Goal: Task Accomplishment & Management: Complete application form

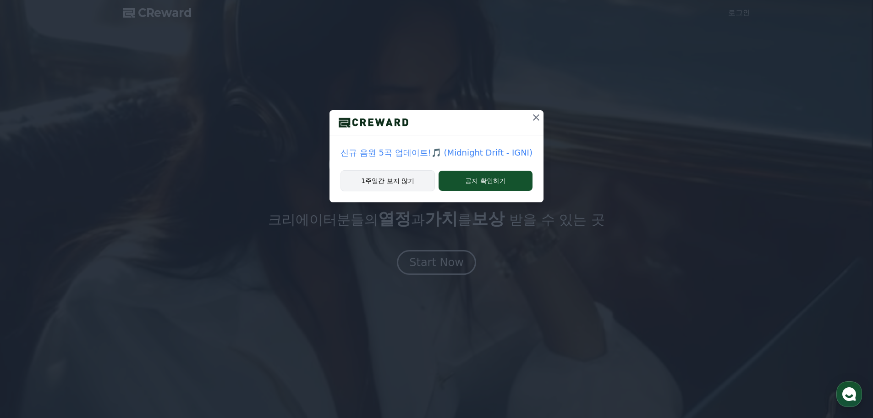
click at [412, 176] on button "1주일간 보지 않기" at bounding box center [388, 180] width 94 height 21
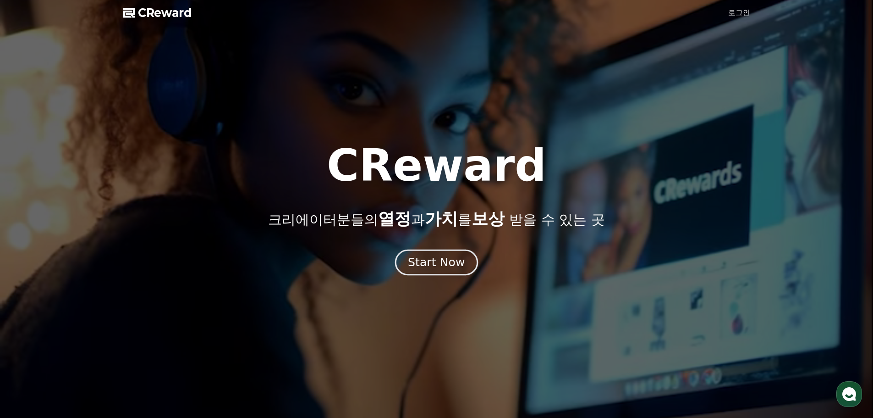
click at [439, 259] on div "Start Now" at bounding box center [436, 262] width 57 height 16
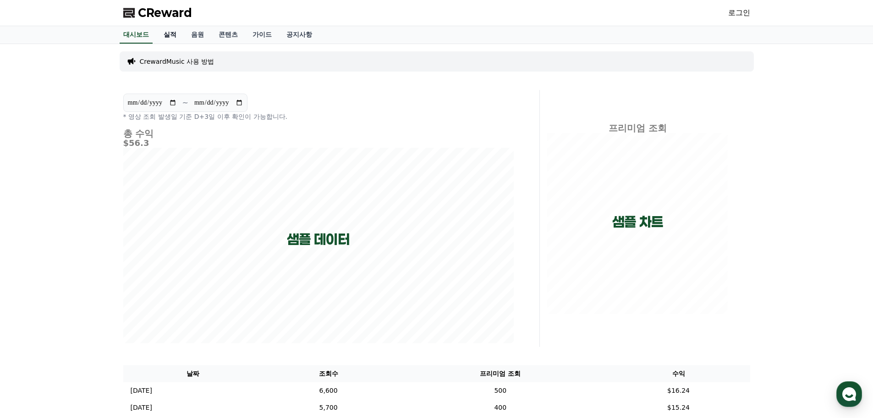
click at [167, 41] on link "실적" at bounding box center [170, 34] width 28 height 17
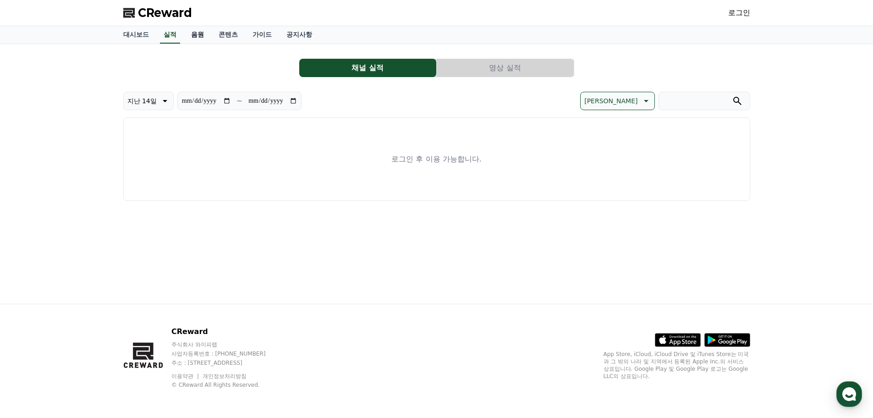
click at [199, 37] on link "음원" at bounding box center [198, 34] width 28 height 17
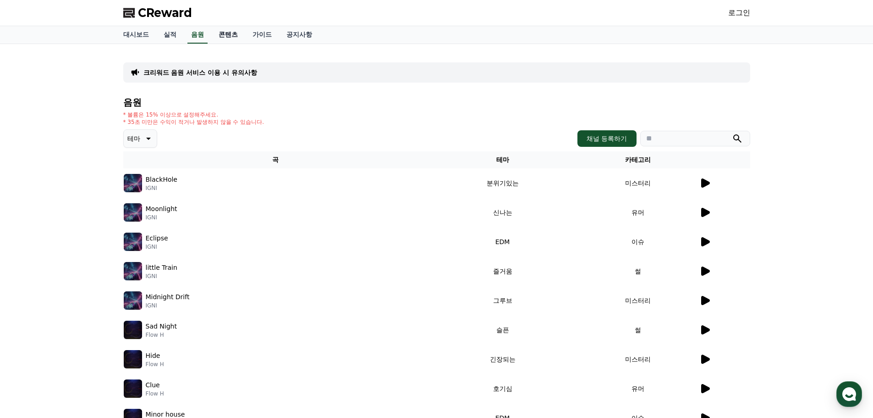
click at [231, 36] on link "콘텐츠" at bounding box center [228, 34] width 34 height 17
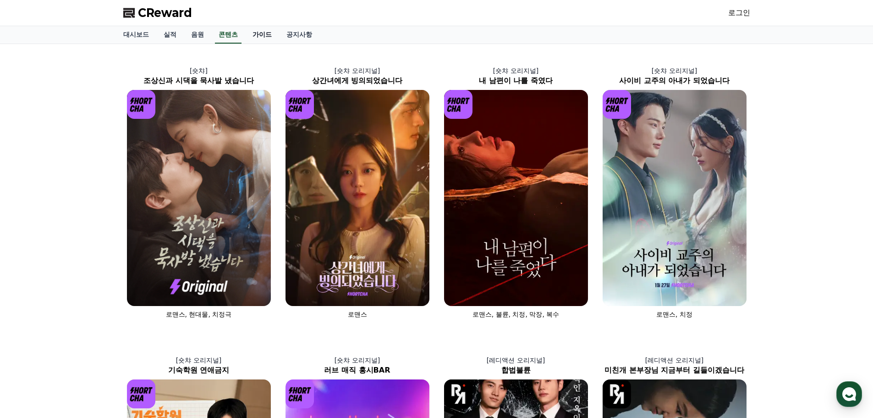
click at [262, 38] on link "가이드" at bounding box center [262, 34] width 34 height 17
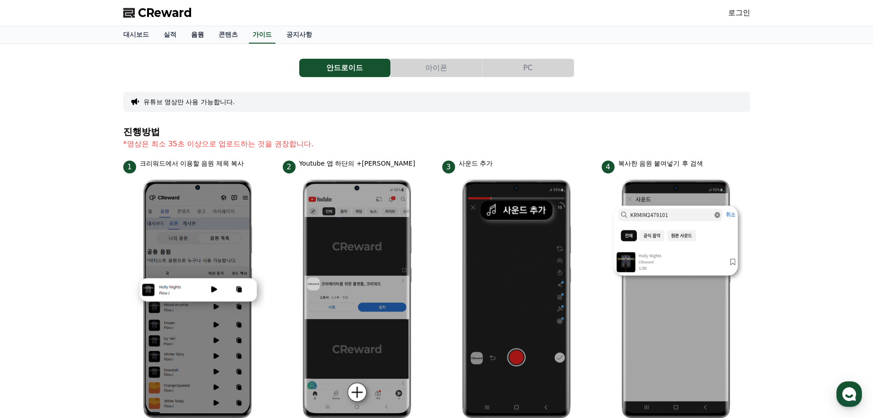
click at [201, 37] on link "음원" at bounding box center [198, 34] width 28 height 17
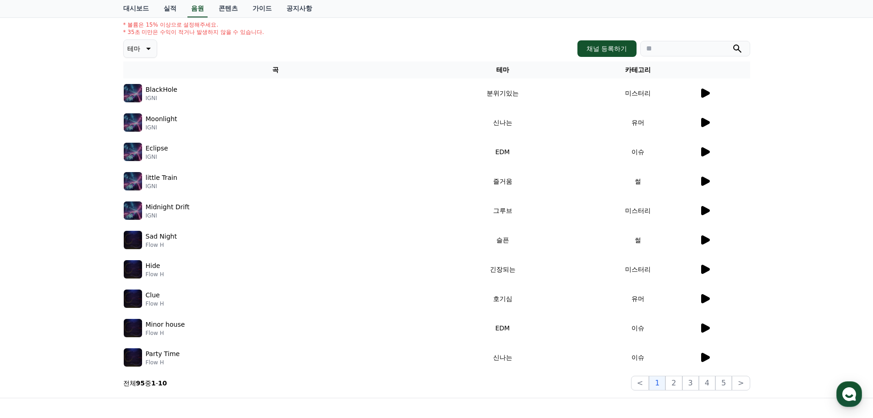
scroll to position [92, 0]
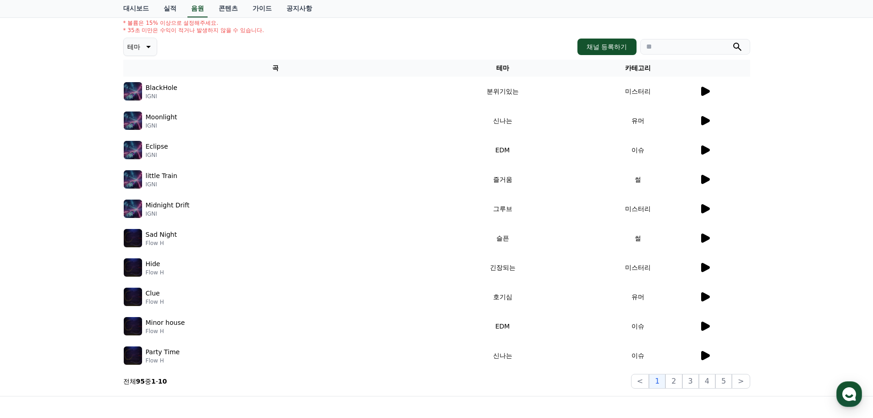
click at [705, 92] on icon at bounding box center [705, 91] width 9 height 9
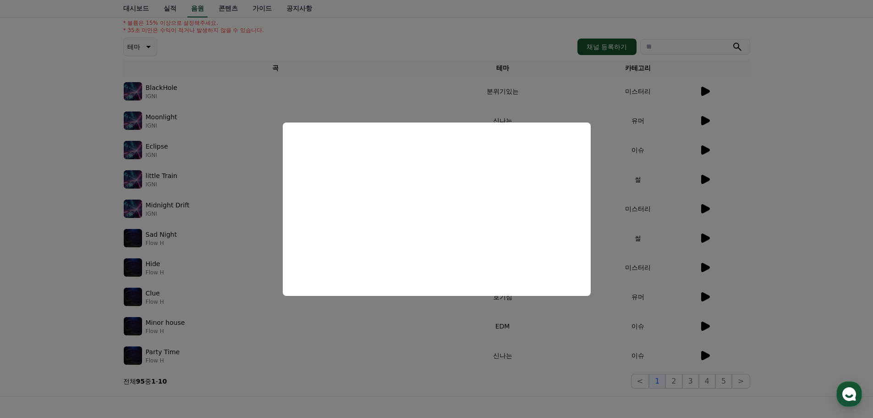
click at [684, 131] on button "close modal" at bounding box center [436, 209] width 873 height 418
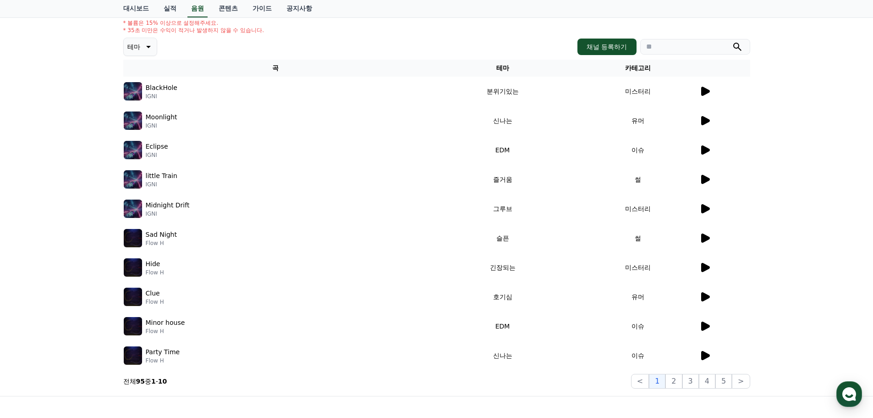
click at [701, 122] on icon at bounding box center [705, 120] width 9 height 9
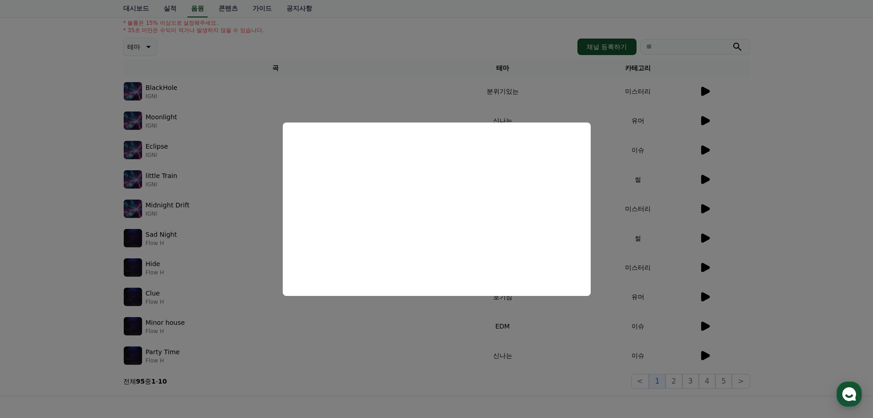
click at [647, 208] on button "close modal" at bounding box center [436, 209] width 873 height 418
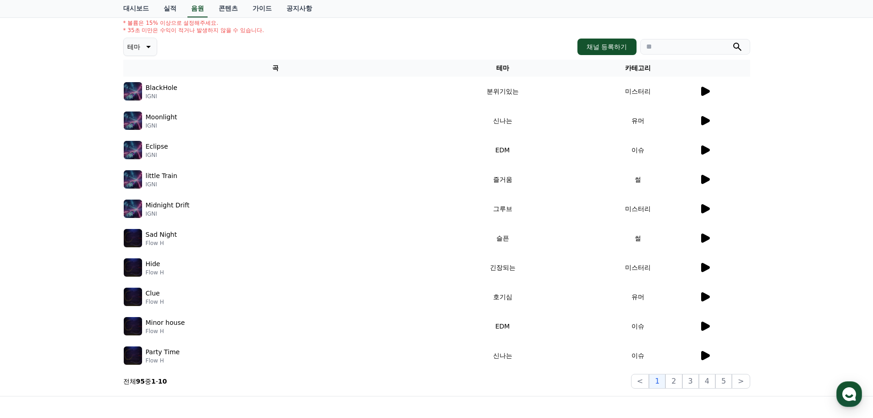
click at [700, 176] on icon at bounding box center [704, 179] width 11 height 11
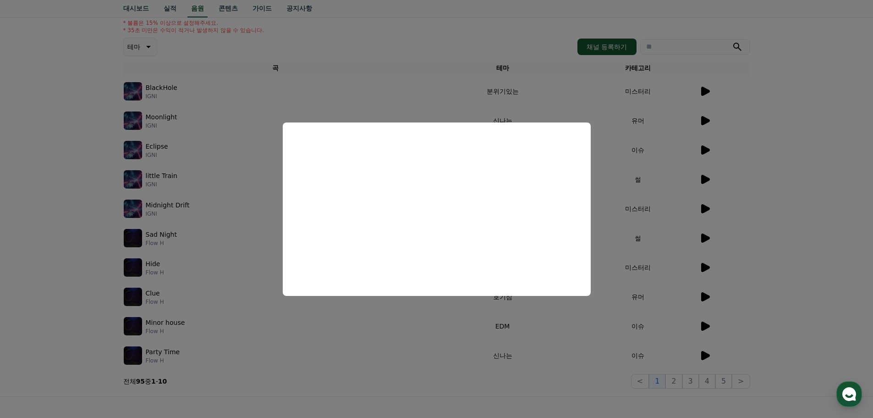
click at [622, 243] on button "close modal" at bounding box center [436, 209] width 873 height 418
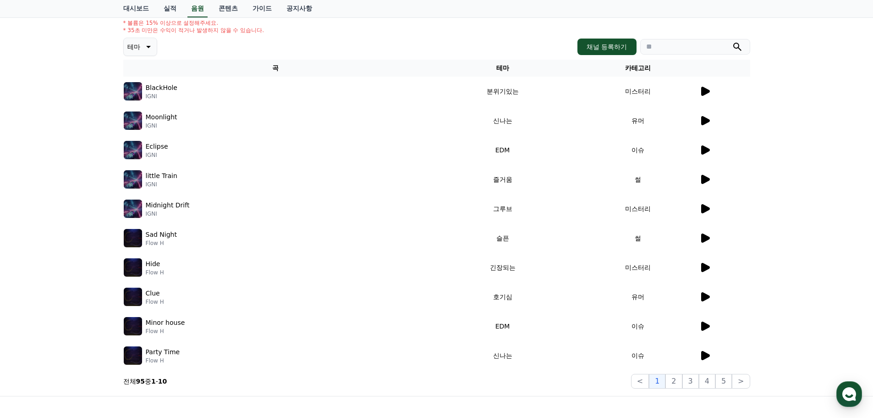
click at [701, 151] on icon at bounding box center [704, 149] width 11 height 11
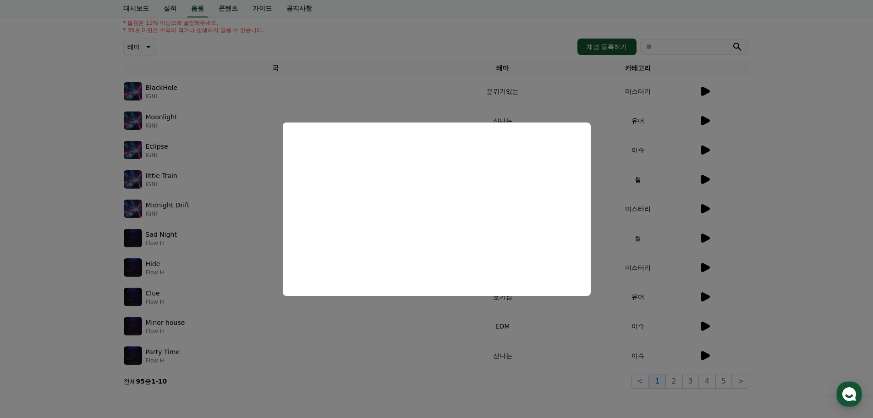
click at [644, 229] on button "close modal" at bounding box center [436, 209] width 873 height 418
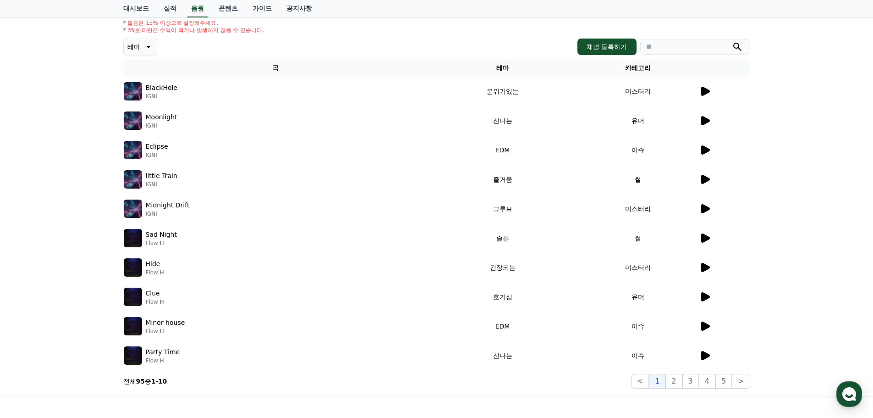
click at [708, 357] on icon at bounding box center [705, 355] width 9 height 9
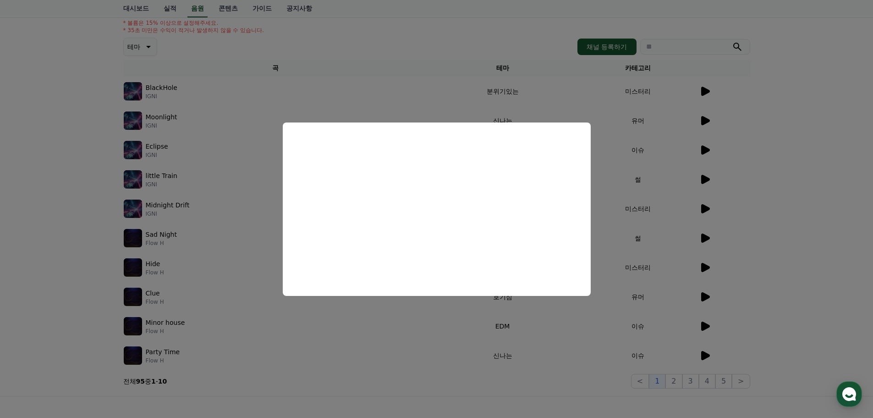
click at [656, 188] on button "close modal" at bounding box center [436, 209] width 873 height 418
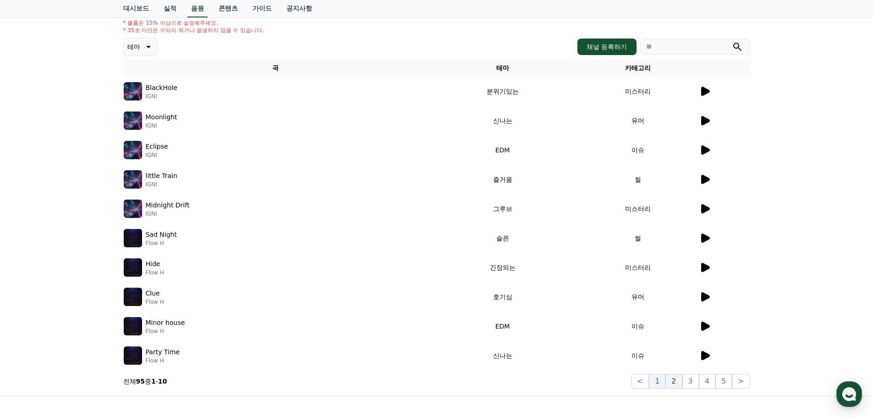
click at [673, 380] on button "2" at bounding box center [674, 381] width 17 height 15
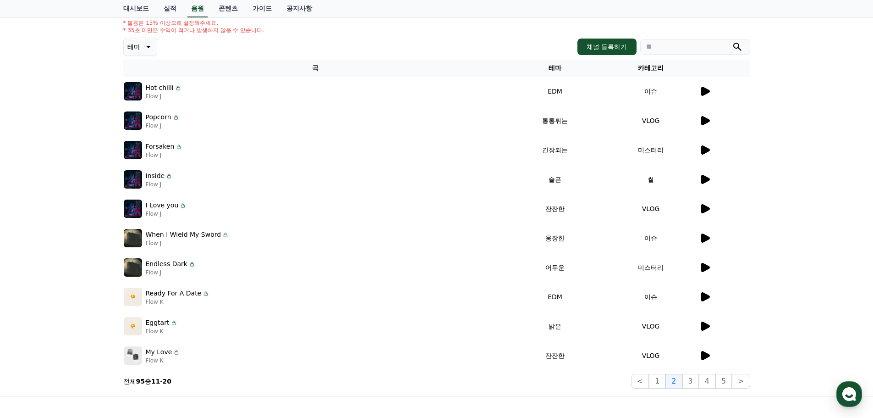
click at [699, 209] on icon at bounding box center [704, 208] width 11 height 11
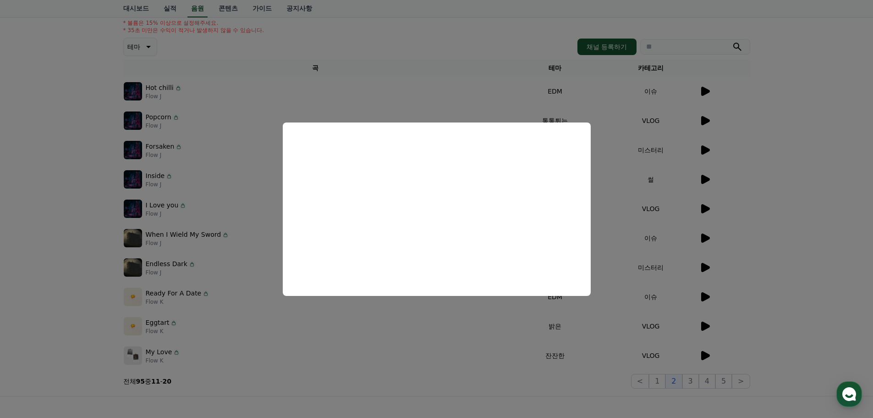
click at [696, 239] on button "close modal" at bounding box center [436, 209] width 873 height 418
click at [707, 235] on icon at bounding box center [704, 237] width 11 height 11
click at [633, 232] on button "close modal" at bounding box center [436, 209] width 873 height 418
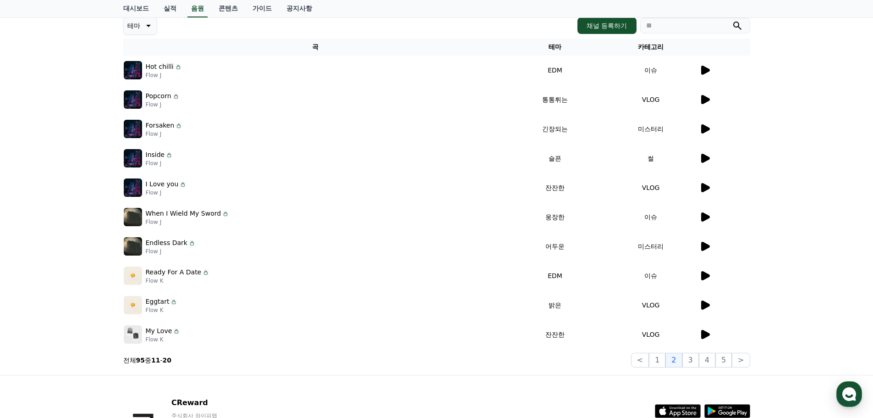
scroll to position [138, 0]
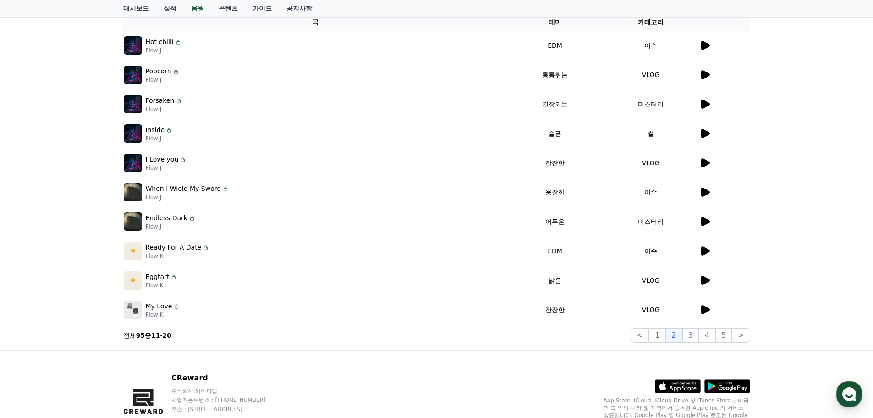
click at [702, 134] on icon at bounding box center [705, 133] width 9 height 9
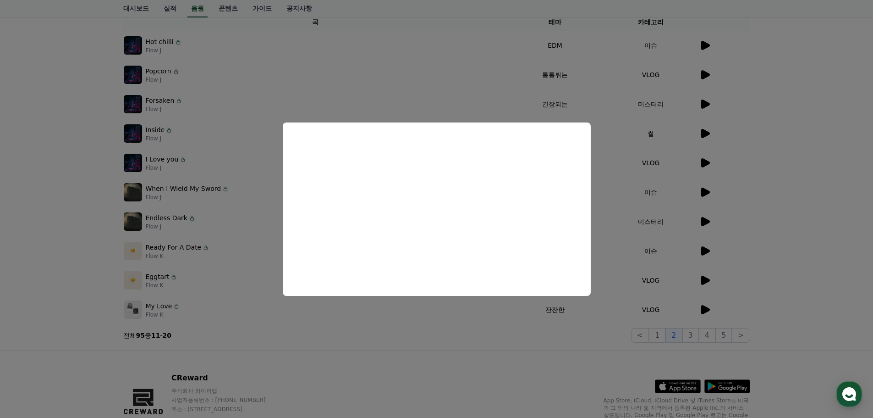
click at [660, 255] on button "close modal" at bounding box center [436, 209] width 873 height 418
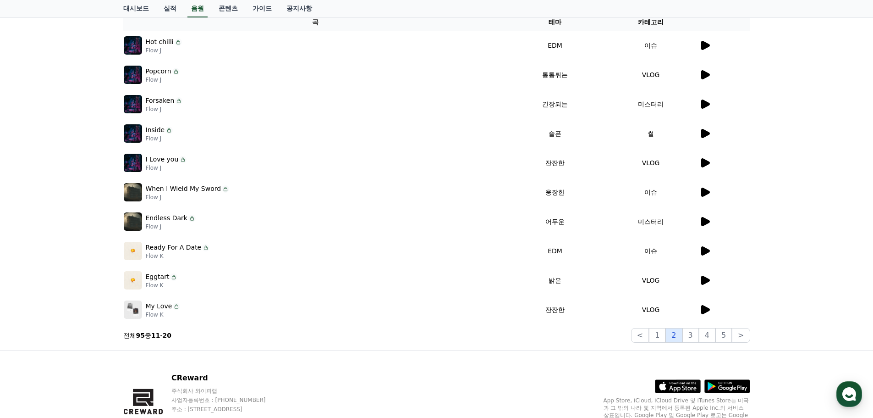
click at [682, 337] on button "2" at bounding box center [674, 335] width 17 height 15
click at [690, 336] on button "3" at bounding box center [691, 335] width 17 height 15
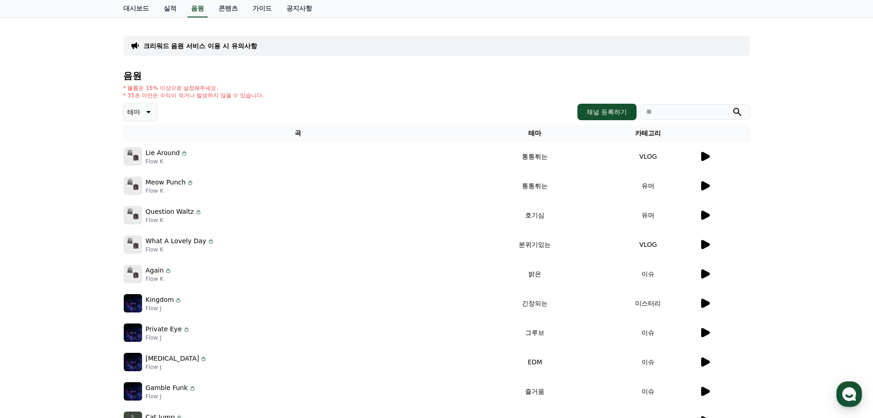
scroll to position [46, 0]
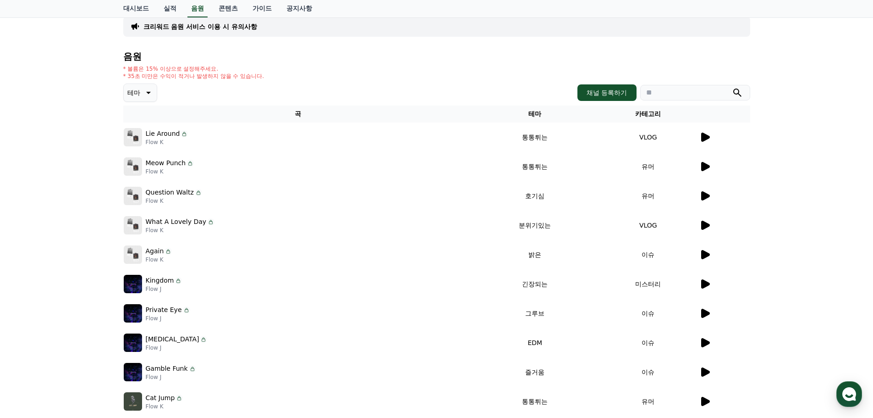
click at [704, 133] on icon at bounding box center [704, 137] width 11 height 11
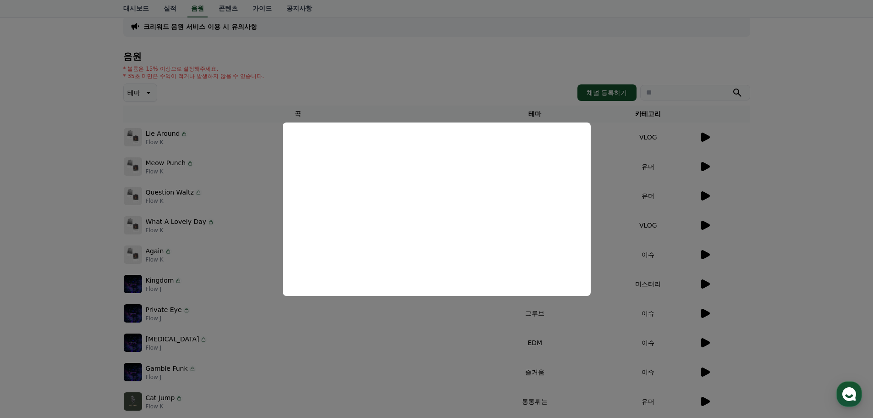
click at [455, 337] on button "close modal" at bounding box center [436, 209] width 873 height 418
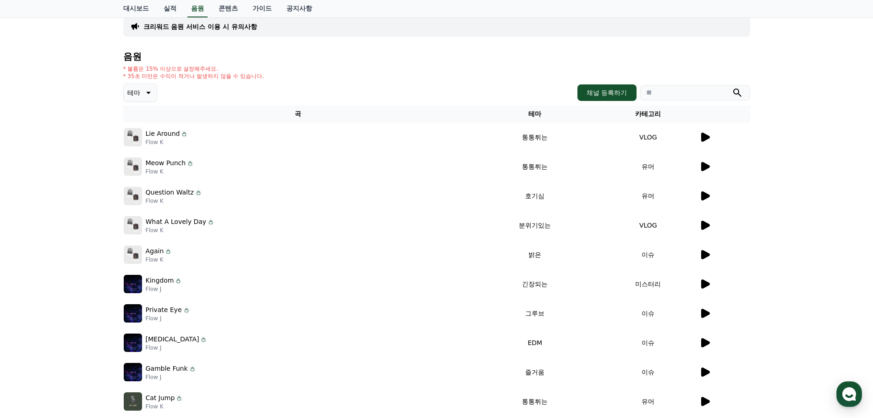
click at [707, 166] on icon at bounding box center [705, 166] width 9 height 9
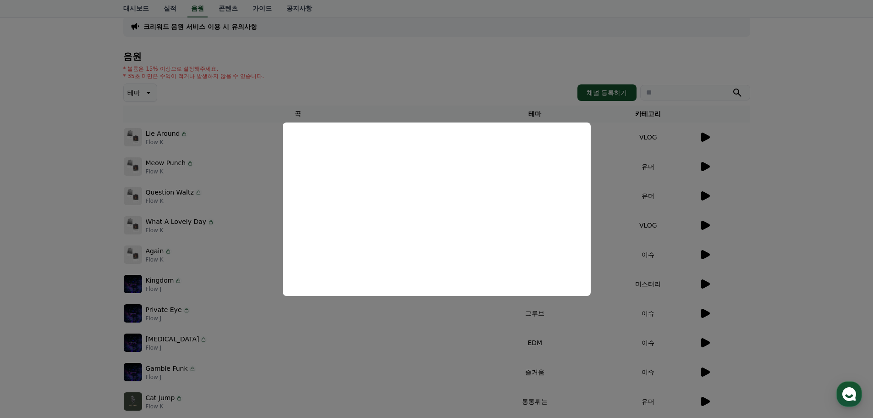
click at [638, 305] on button "close modal" at bounding box center [436, 209] width 873 height 418
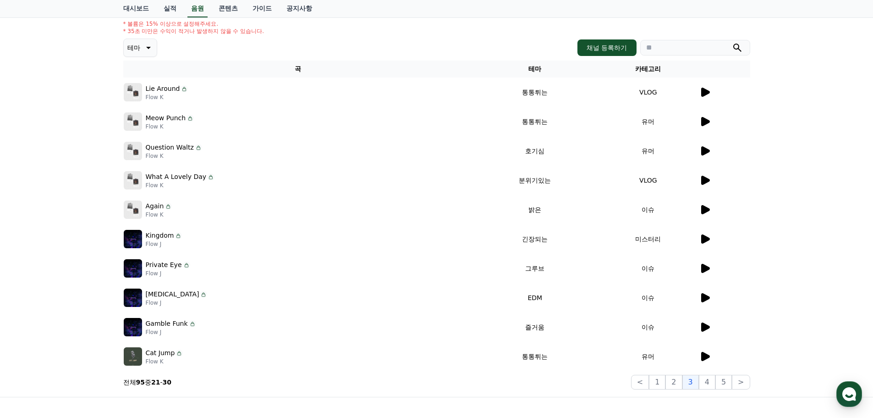
scroll to position [92, 0]
click at [702, 329] on icon at bounding box center [705, 325] width 9 height 9
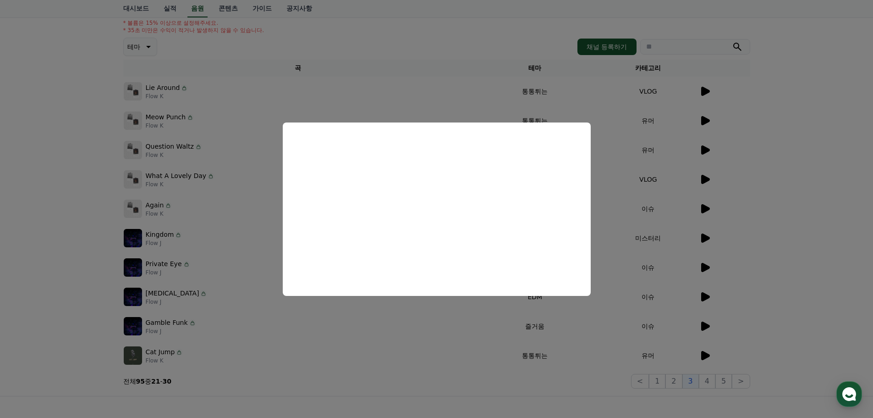
click at [642, 345] on button "close modal" at bounding box center [436, 209] width 873 height 418
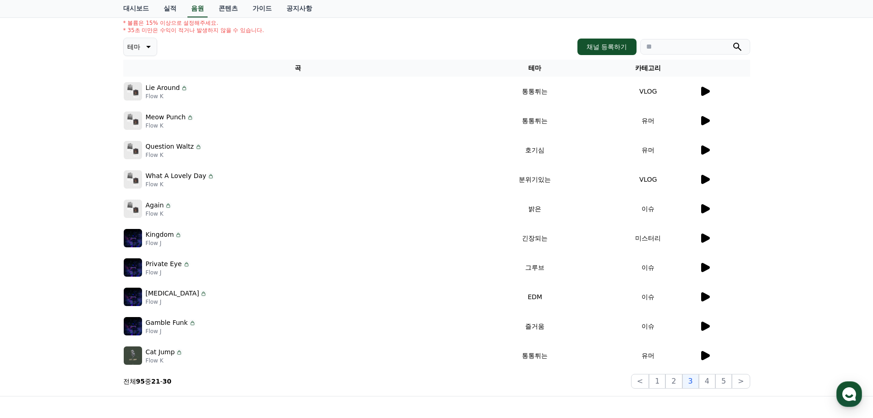
click at [712, 348] on td at bounding box center [724, 355] width 51 height 29
click at [707, 355] on icon at bounding box center [705, 355] width 9 height 9
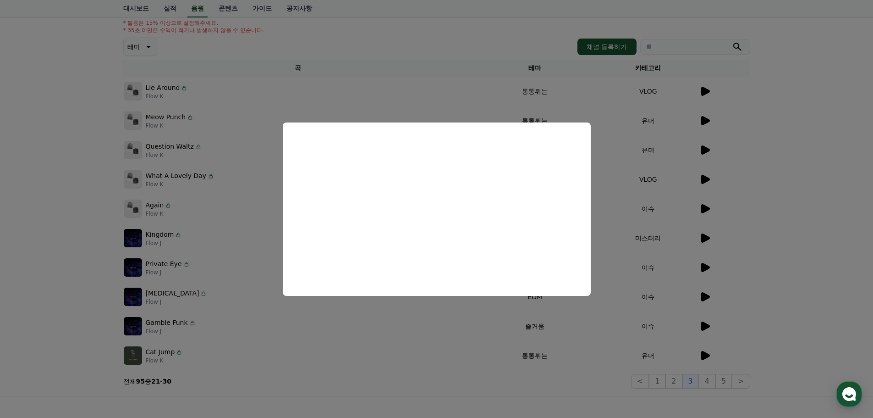
click at [565, 339] on button "close modal" at bounding box center [436, 209] width 873 height 418
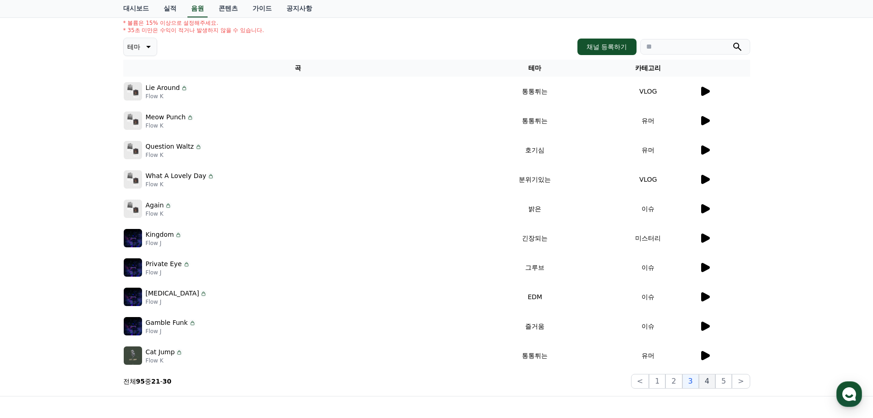
click at [708, 385] on button "4" at bounding box center [707, 381] width 17 height 15
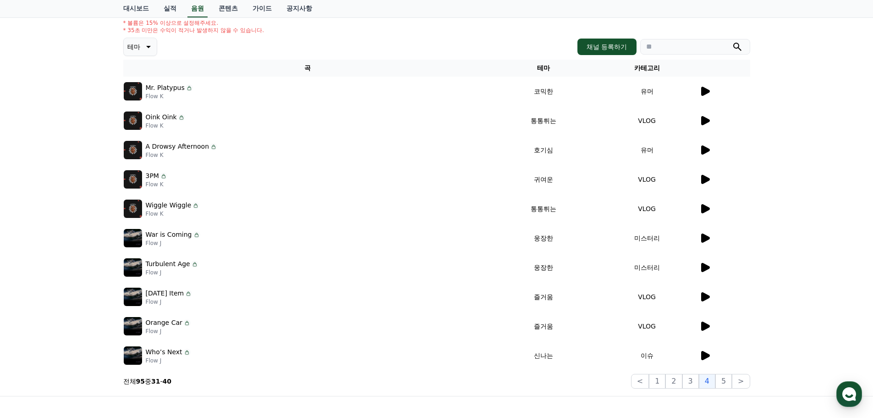
click at [704, 212] on icon at bounding box center [705, 208] width 9 height 9
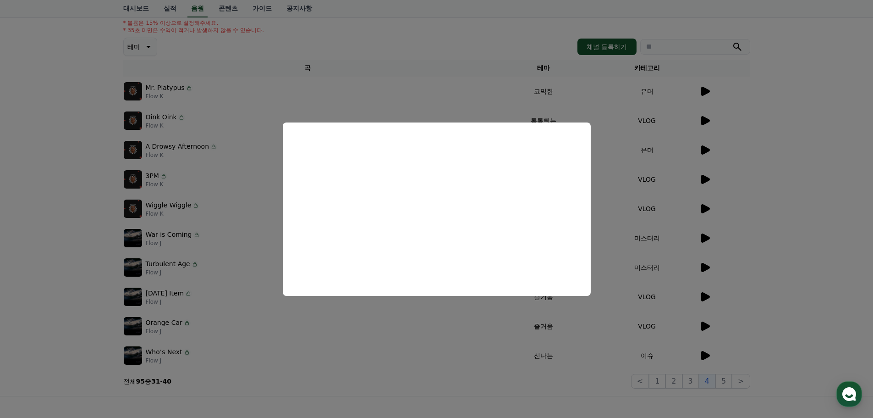
click at [699, 219] on button "close modal" at bounding box center [436, 209] width 873 height 418
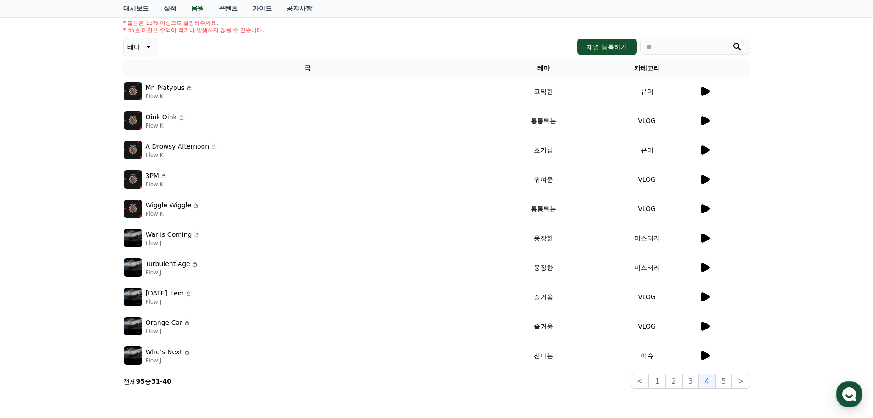
click at [707, 146] on icon at bounding box center [704, 149] width 11 height 11
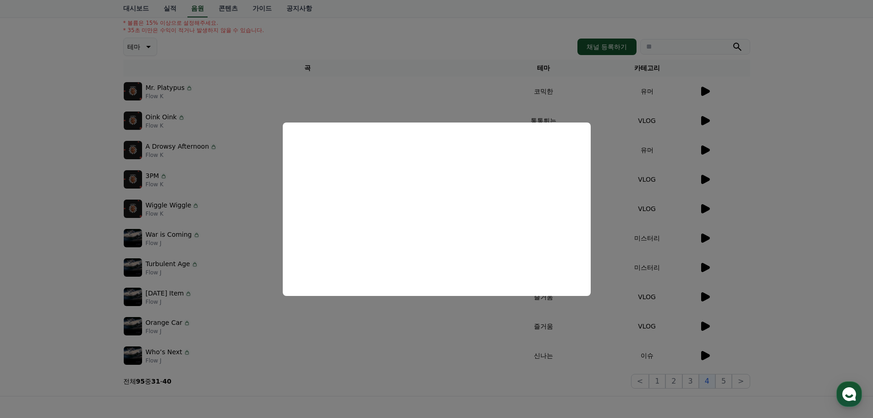
click at [658, 233] on button "close modal" at bounding box center [436, 209] width 873 height 418
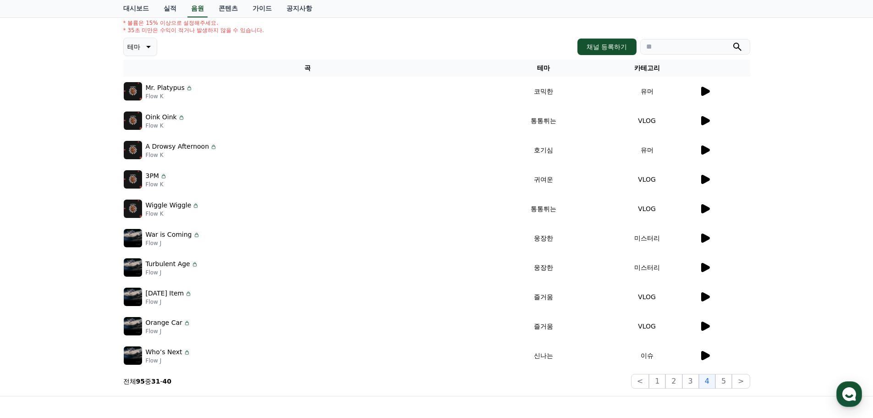
scroll to position [138, 0]
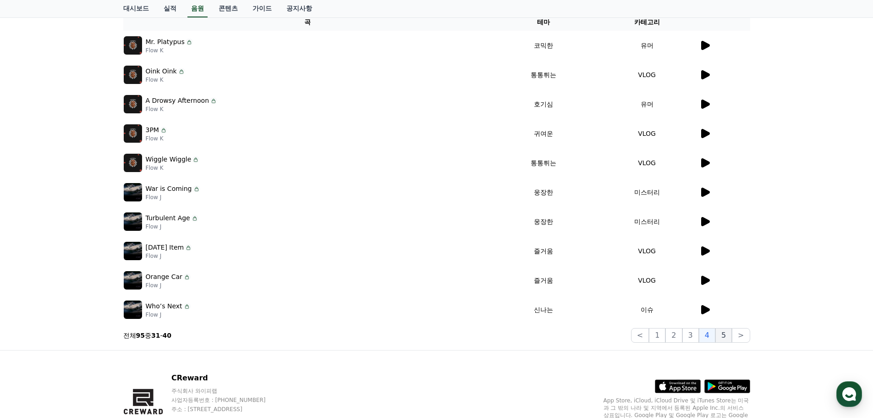
click at [725, 337] on button "5" at bounding box center [724, 335] width 17 height 15
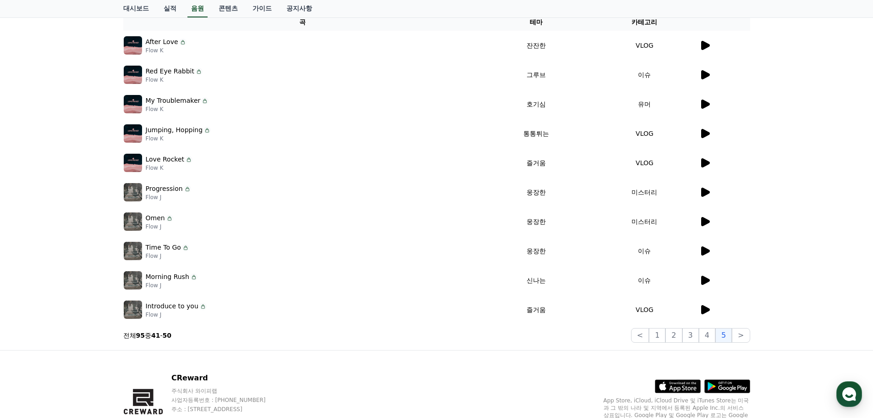
click at [701, 73] on icon at bounding box center [705, 74] width 9 height 9
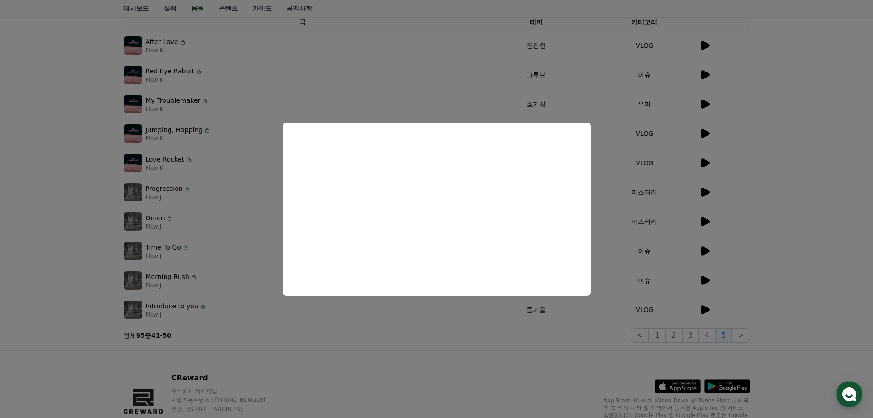
click at [753, 187] on button "close modal" at bounding box center [436, 209] width 873 height 418
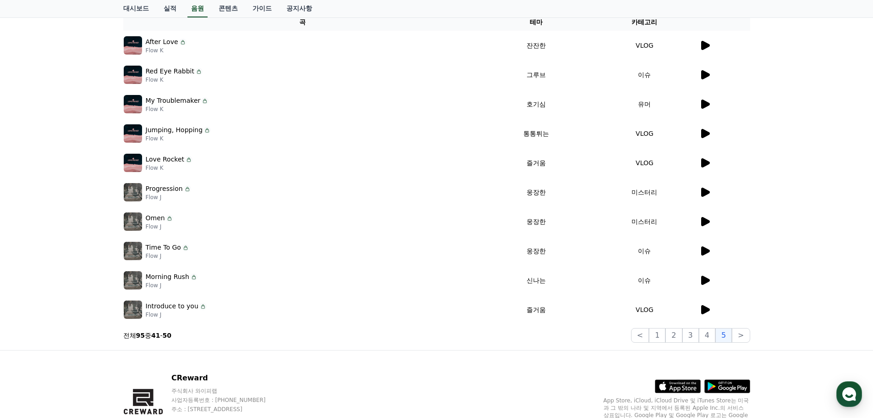
click at [705, 244] on td at bounding box center [724, 250] width 51 height 29
click at [704, 251] on icon at bounding box center [705, 250] width 9 height 9
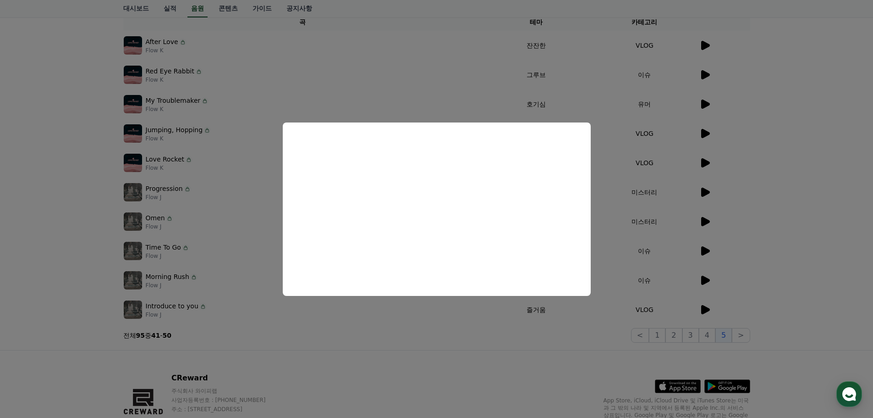
drag, startPoint x: 489, startPoint y: 328, endPoint x: 598, endPoint y: 326, distance: 109.1
click at [490, 328] on button "close modal" at bounding box center [436, 209] width 873 height 418
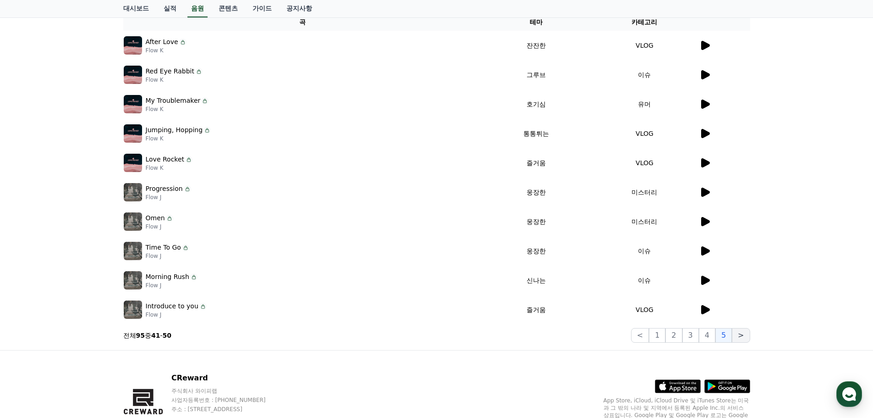
click at [739, 334] on button ">" at bounding box center [741, 335] width 18 height 15
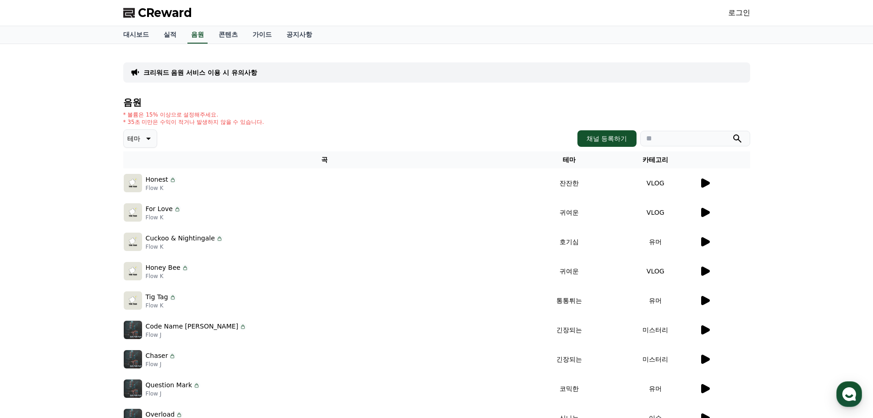
click at [667, 131] on input "search" at bounding box center [695, 139] width 110 height 16
type input "*"
click at [732, 133] on button "submit" at bounding box center [737, 138] width 11 height 11
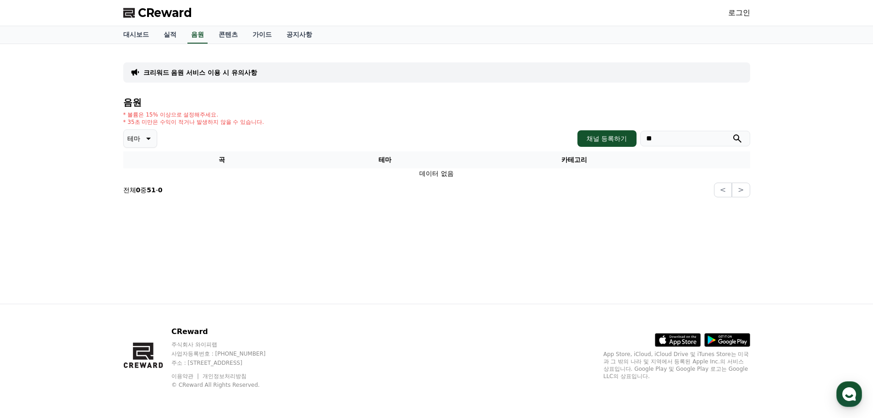
type input "*"
click at [732, 133] on button "submit" at bounding box center [737, 138] width 11 height 11
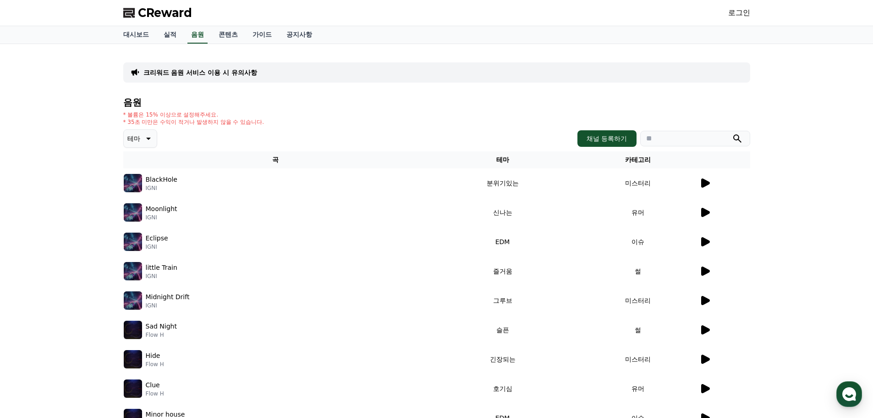
click at [703, 185] on icon at bounding box center [705, 182] width 9 height 9
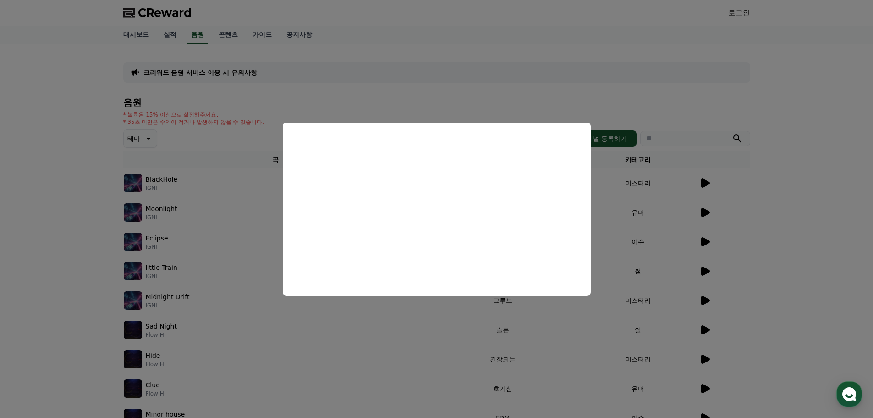
click at [649, 288] on button "close modal" at bounding box center [436, 209] width 873 height 418
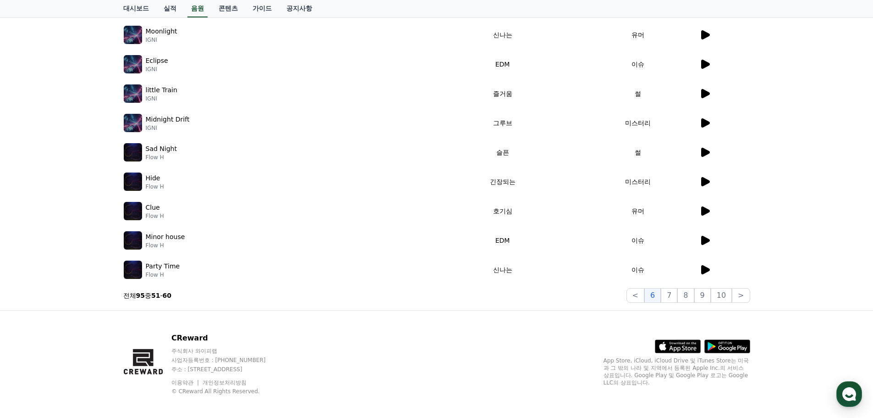
scroll to position [184, 0]
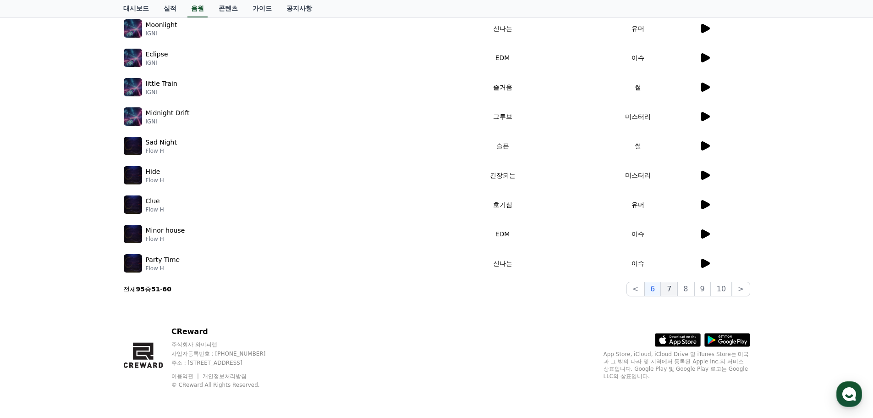
click at [665, 289] on button "7" at bounding box center [669, 288] width 17 height 15
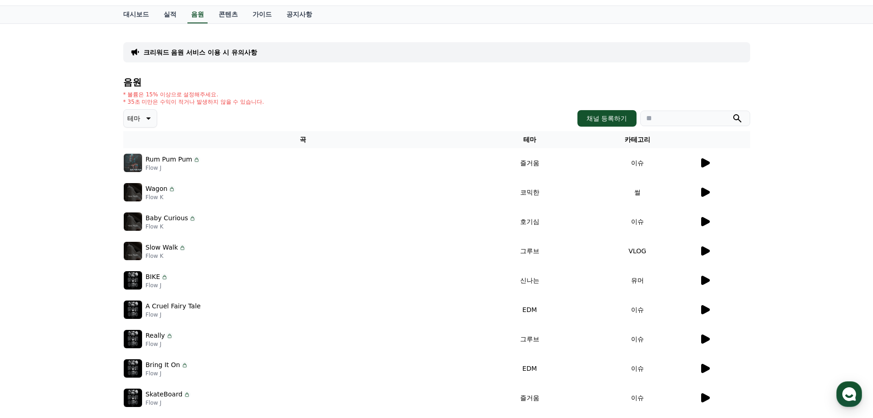
scroll to position [0, 0]
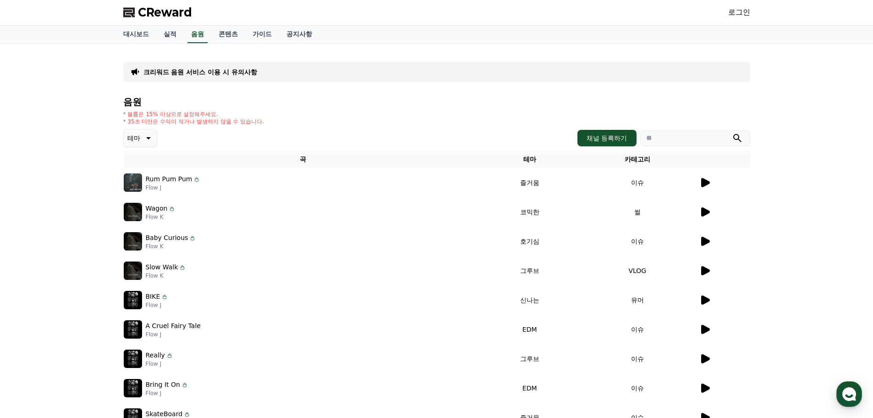
click at [699, 186] on icon at bounding box center [704, 182] width 11 height 11
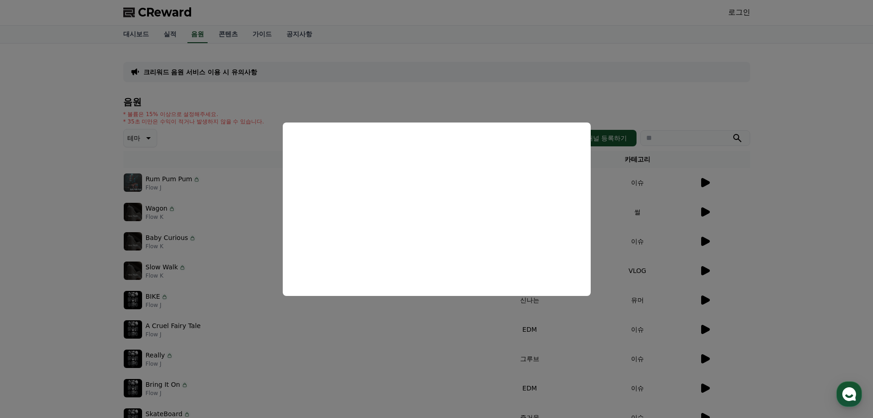
click at [727, 261] on button "close modal" at bounding box center [436, 209] width 873 height 418
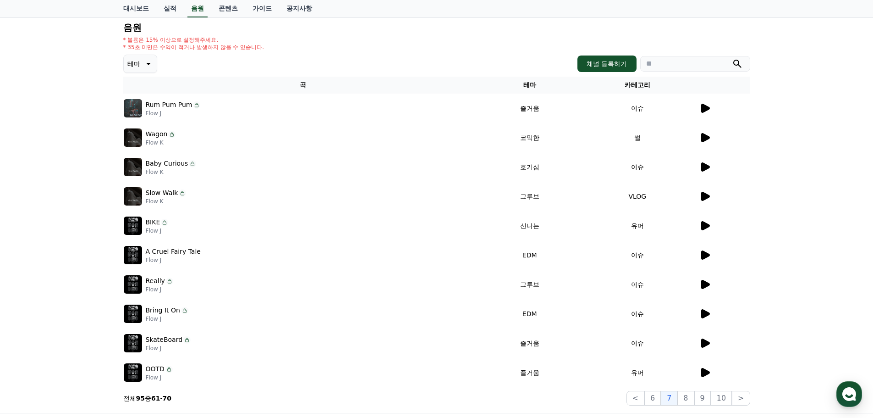
scroll to position [92, 0]
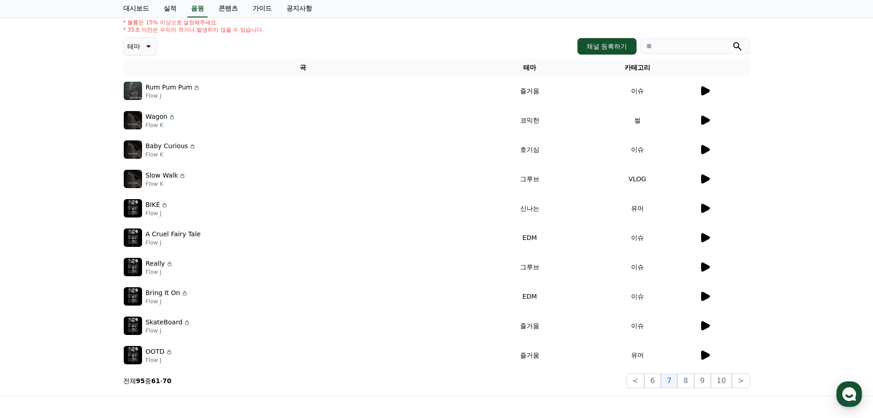
click at [707, 265] on icon at bounding box center [704, 266] width 11 height 11
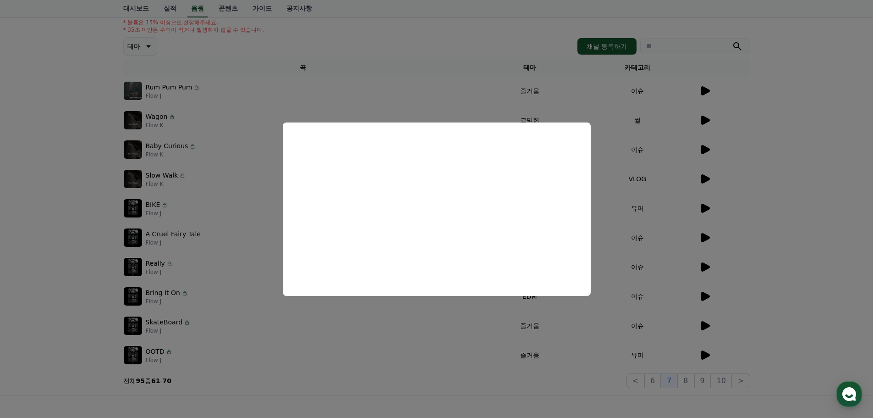
click at [663, 290] on button "close modal" at bounding box center [436, 209] width 873 height 418
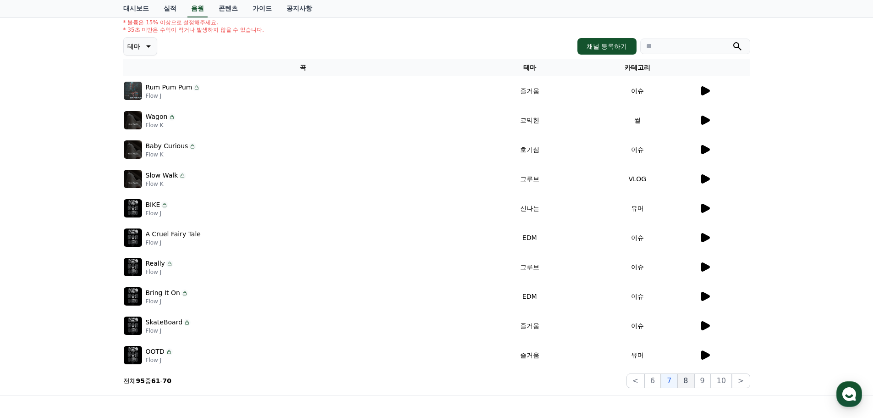
click at [688, 380] on button "8" at bounding box center [685, 380] width 17 height 15
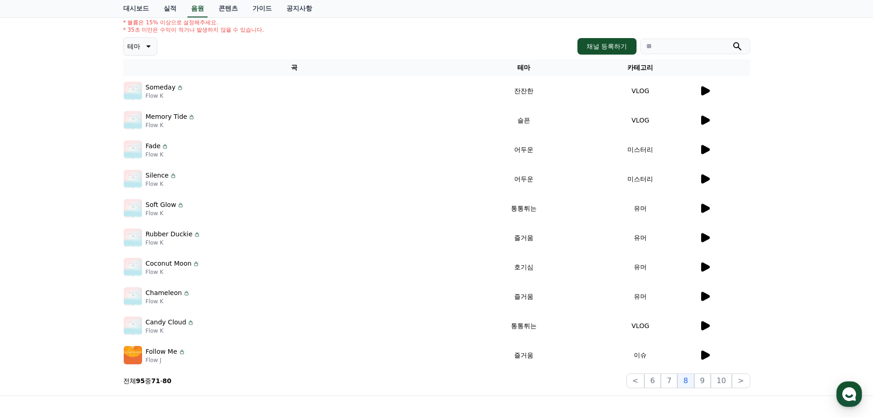
click at [704, 100] on td at bounding box center [724, 90] width 51 height 29
click at [706, 93] on icon at bounding box center [705, 90] width 9 height 9
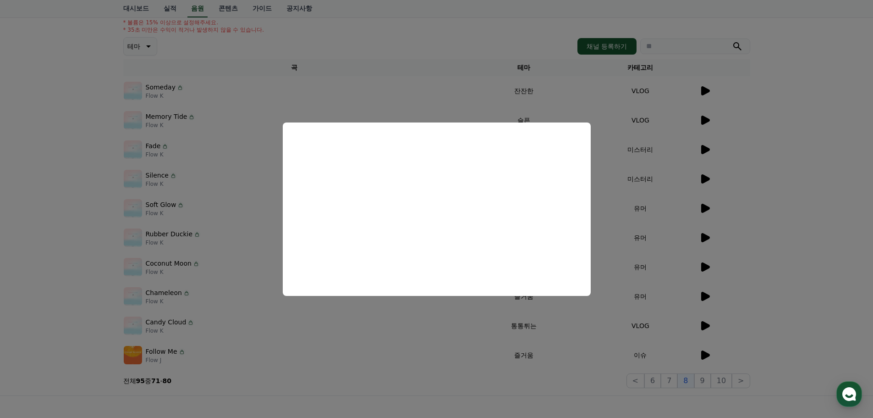
click at [868, 240] on button "close modal" at bounding box center [436, 209] width 873 height 418
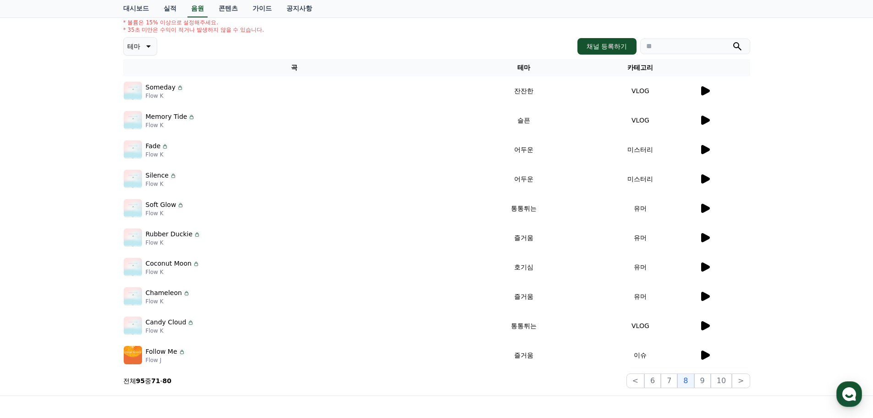
click at [705, 176] on icon at bounding box center [705, 178] width 9 height 9
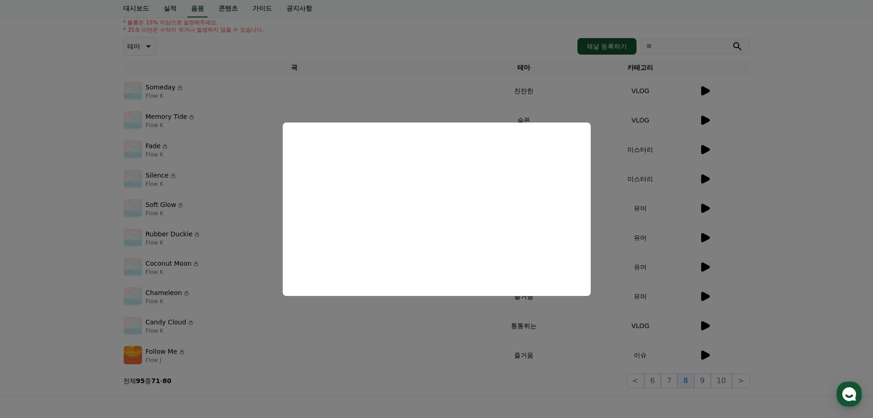
click at [695, 148] on button "close modal" at bounding box center [436, 209] width 873 height 418
click at [710, 148] on icon at bounding box center [704, 149] width 11 height 11
click at [609, 313] on button "close modal" at bounding box center [436, 209] width 873 height 418
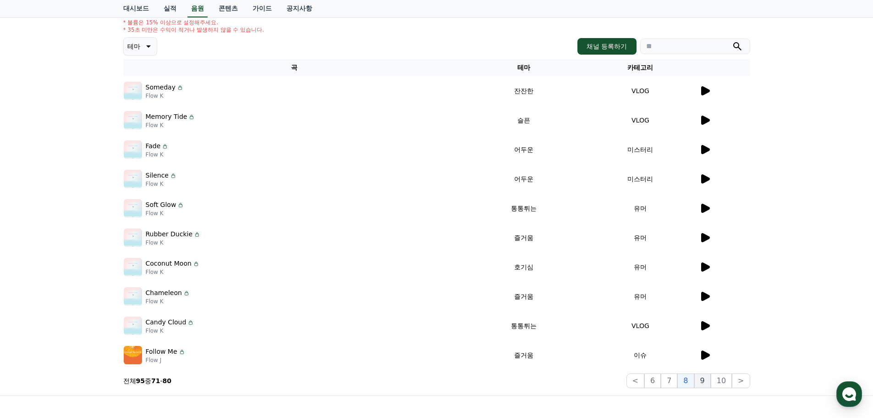
click at [708, 382] on button "9" at bounding box center [702, 380] width 17 height 15
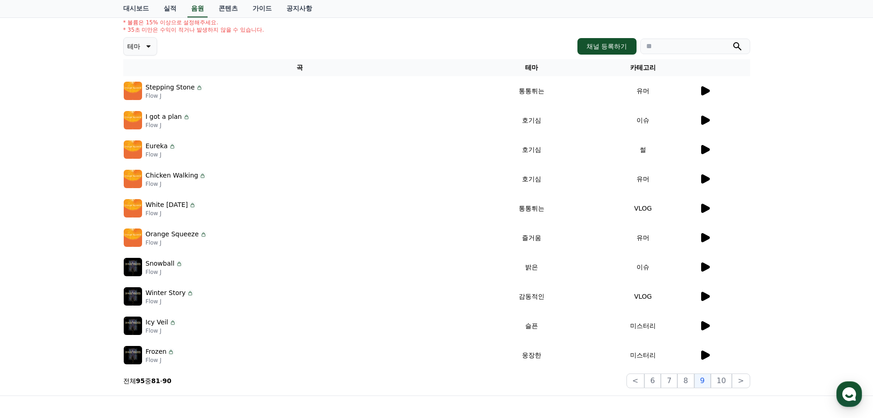
click at [704, 324] on icon at bounding box center [705, 325] width 9 height 9
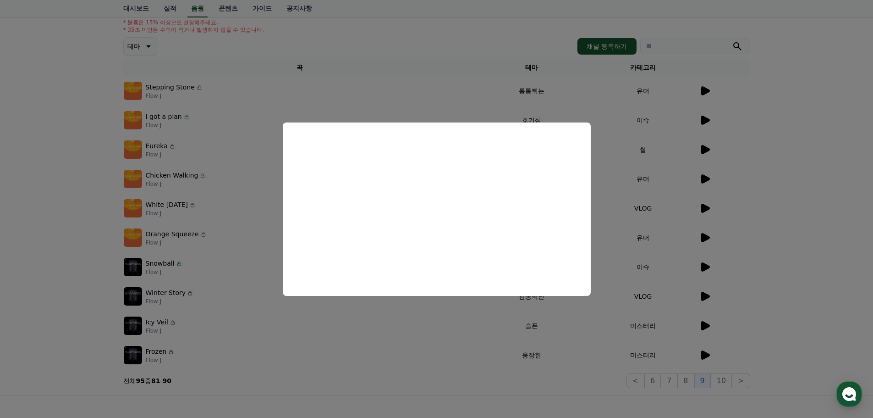
click at [695, 162] on button "close modal" at bounding box center [436, 209] width 873 height 418
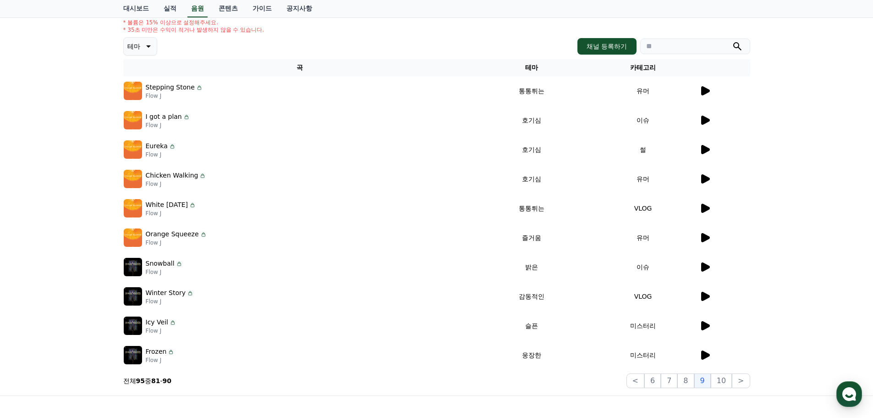
click at [705, 88] on icon at bounding box center [705, 90] width 9 height 9
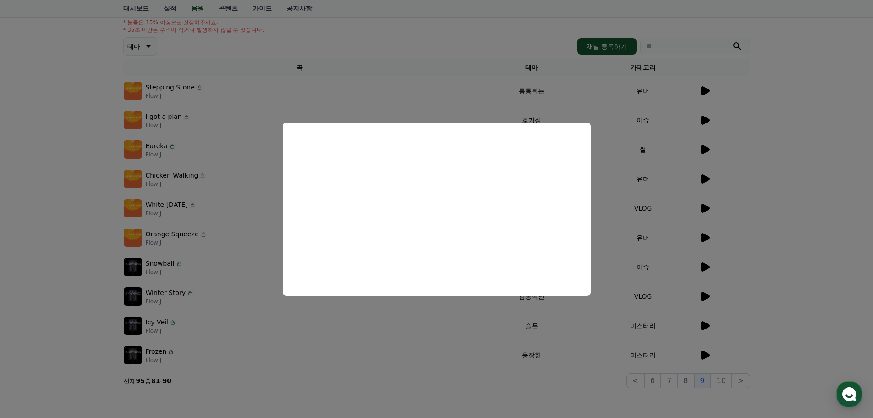
click at [617, 225] on button "close modal" at bounding box center [436, 209] width 873 height 418
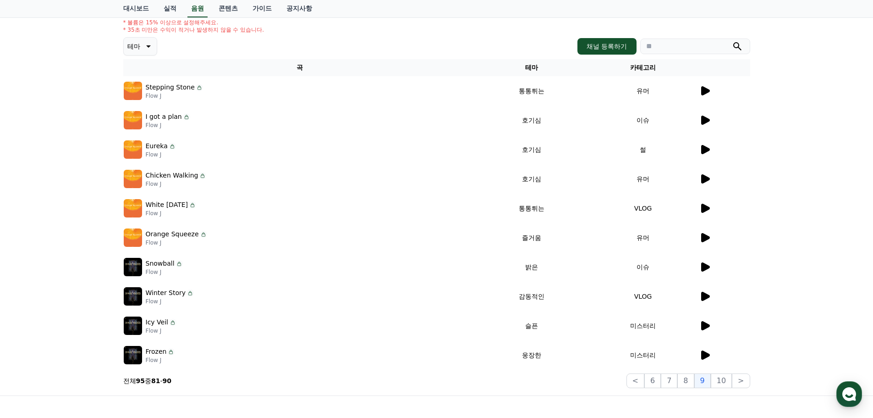
click at [710, 121] on icon at bounding box center [704, 120] width 11 height 11
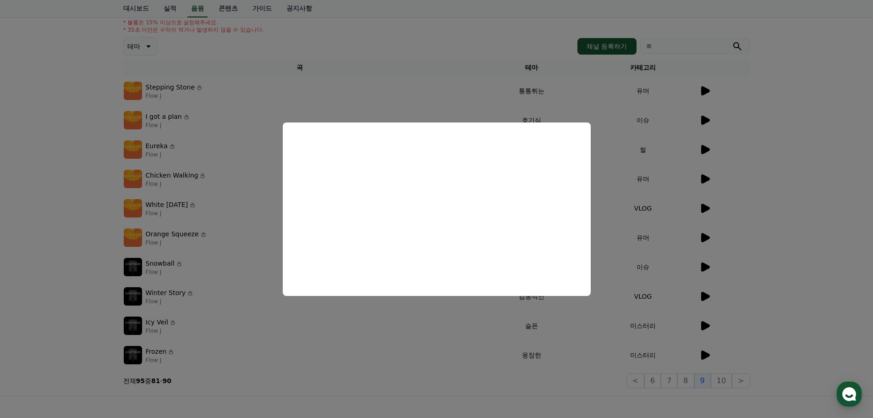
click at [633, 236] on button "close modal" at bounding box center [436, 209] width 873 height 418
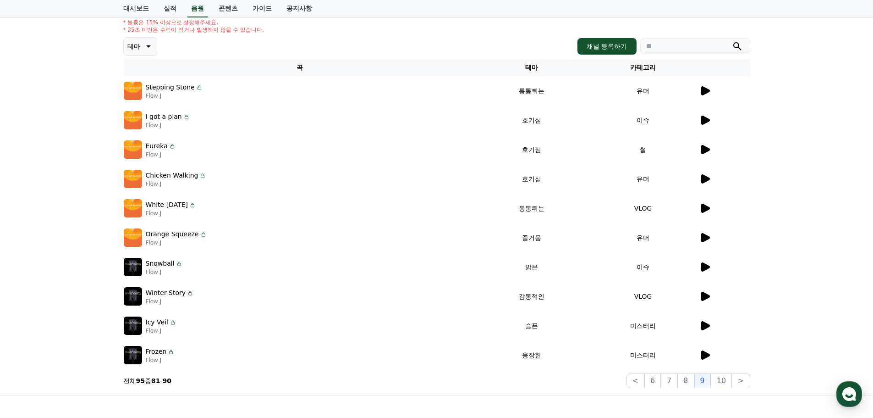
drag, startPoint x: 647, startPoint y: 119, endPoint x: 575, endPoint y: 116, distance: 71.5
click at [575, 116] on tr "I got a plan Flow J 호기심 이슈" at bounding box center [436, 119] width 627 height 29
click at [157, 122] on p "Flow J" at bounding box center [168, 124] width 44 height 7
drag, startPoint x: 146, startPoint y: 118, endPoint x: 182, endPoint y: 119, distance: 36.7
click at [182, 119] on div "I got a plan" at bounding box center [168, 117] width 44 height 10
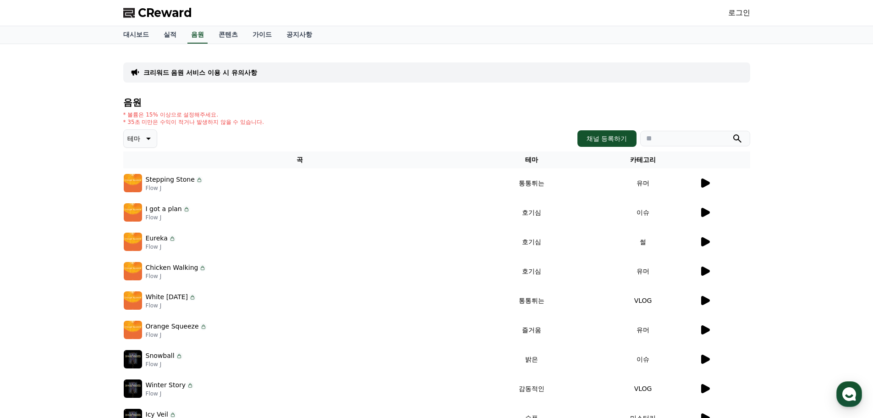
copy div "I got a plan"
click at [727, 11] on div "CReward 로그인" at bounding box center [437, 13] width 642 height 26
click at [729, 11] on link "로그인" at bounding box center [739, 12] width 22 height 11
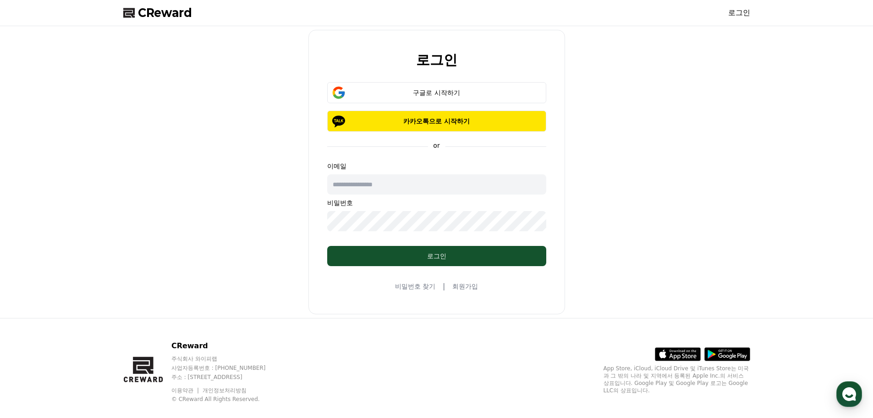
click at [457, 287] on link "회원가입" at bounding box center [465, 285] width 26 height 9
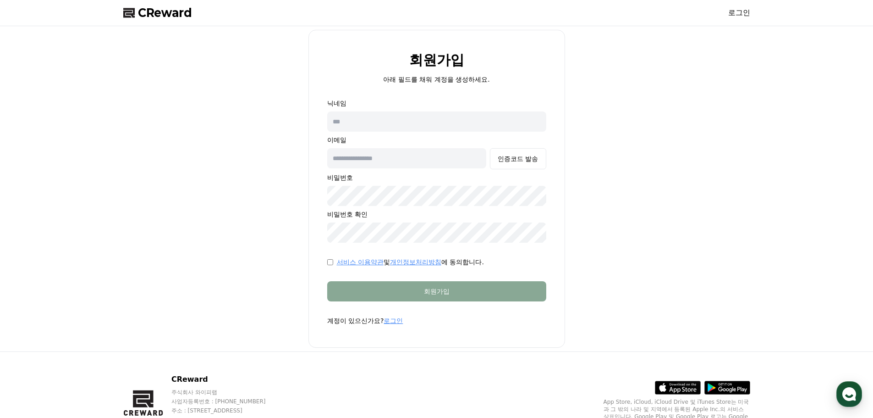
click at [402, 127] on input "text" at bounding box center [436, 121] width 219 height 20
type input "*"
type input "******"
type input "*"
type input "********"
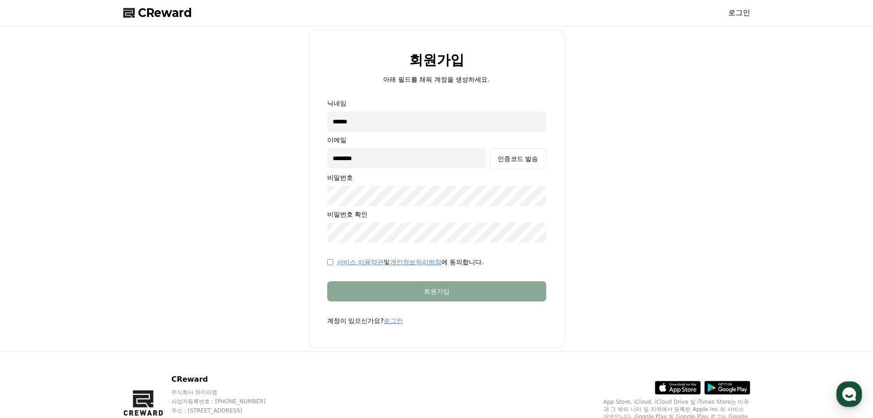
click at [344, 123] on input "******" at bounding box center [436, 121] width 219 height 20
type input "******"
drag, startPoint x: 378, startPoint y: 152, endPoint x: 398, endPoint y: 157, distance: 21.1
click at [378, 152] on input "********" at bounding box center [407, 158] width 160 height 20
type input "**********"
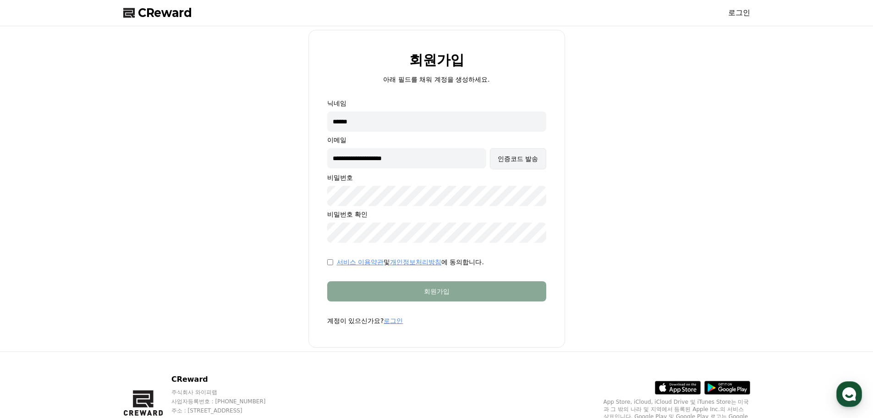
click at [514, 158] on div "인증코드 발송" at bounding box center [518, 158] width 40 height 9
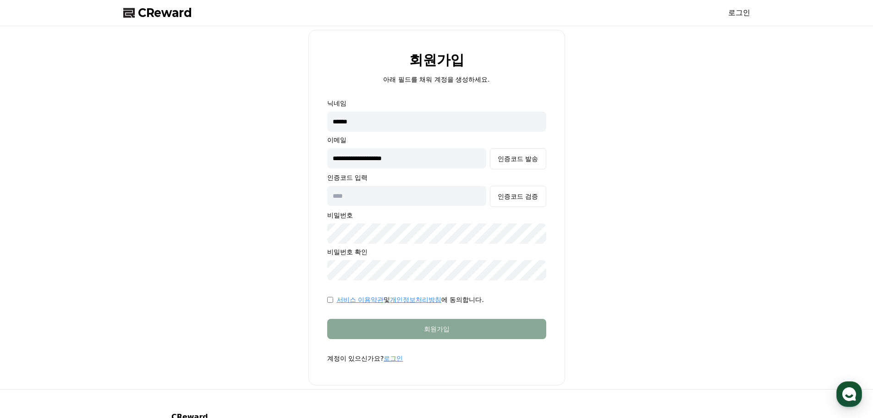
click at [377, 203] on input "text" at bounding box center [407, 196] width 160 height 20
paste input "******"
type input "******"
click at [530, 199] on div "인증코드 검증" at bounding box center [518, 196] width 40 height 9
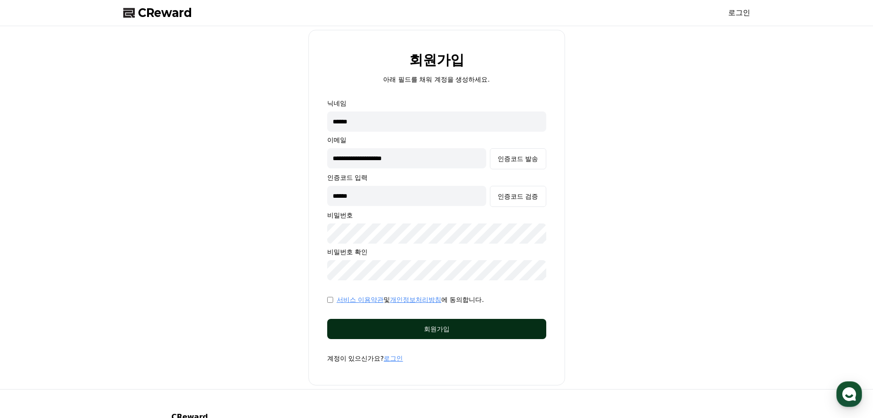
click at [348, 326] on div "회원가입" at bounding box center [437, 328] width 182 height 9
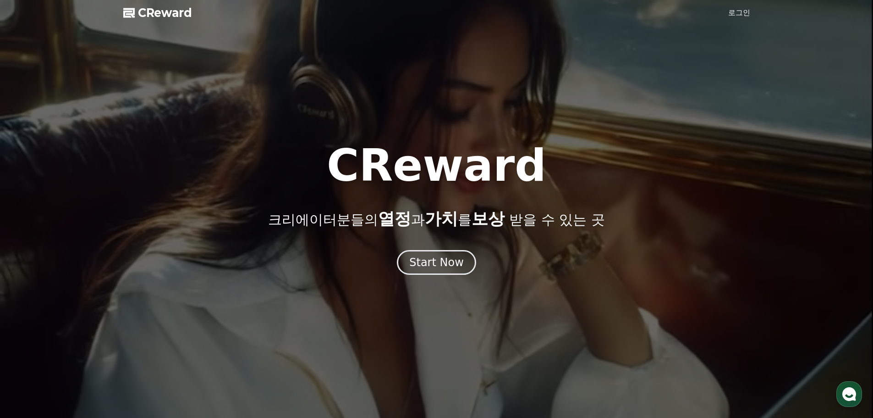
click at [738, 9] on link "로그인" at bounding box center [739, 12] width 22 height 11
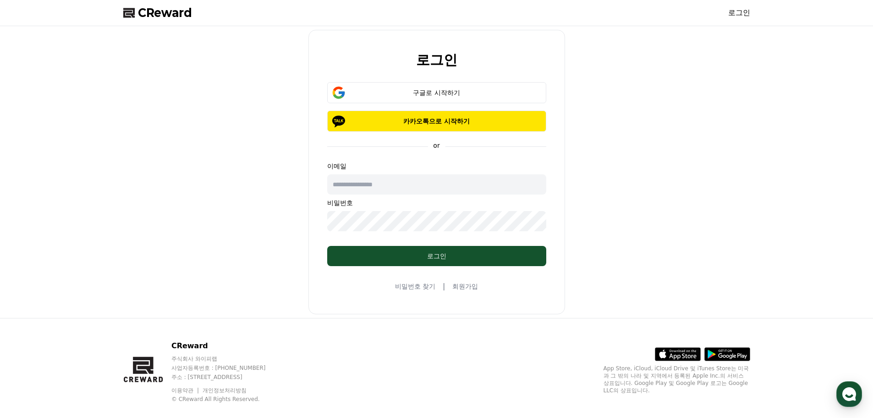
click at [420, 182] on input "text" at bounding box center [436, 184] width 219 height 20
type input "**********"
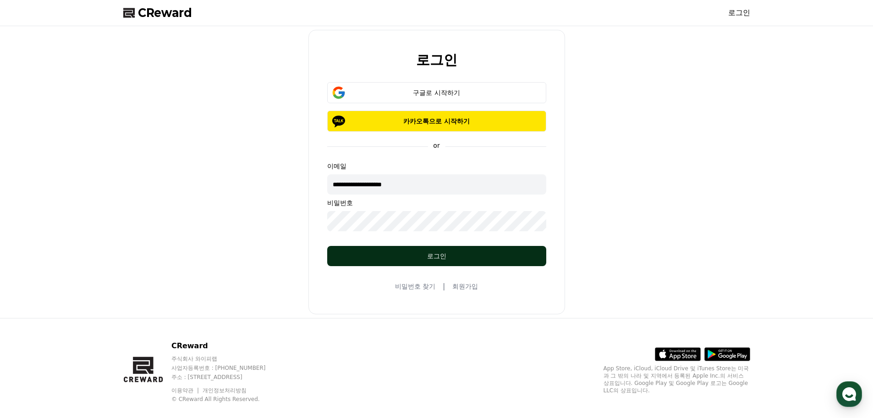
click at [428, 257] on div "로그인" at bounding box center [437, 255] width 182 height 9
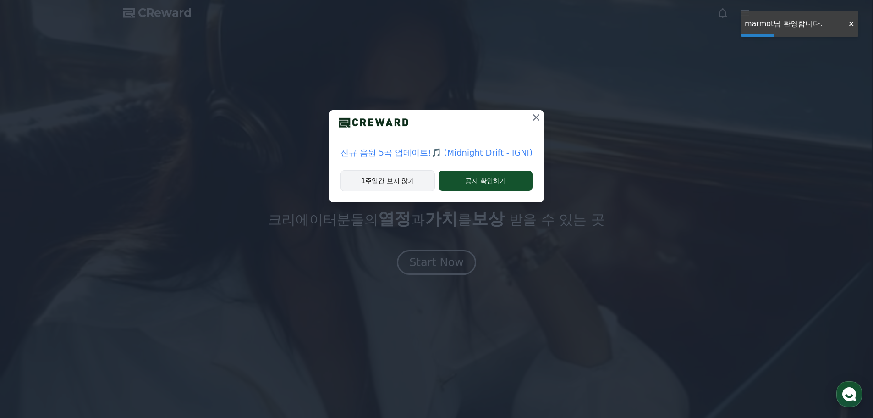
click at [411, 188] on button "1주일간 보지 않기" at bounding box center [388, 180] width 94 height 21
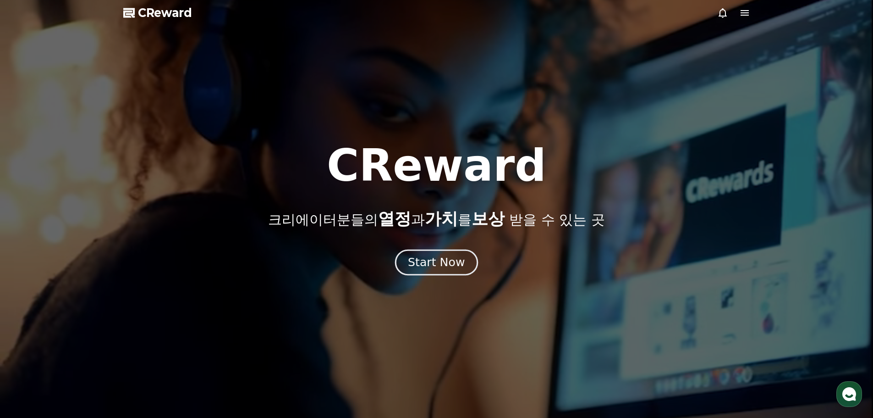
click at [431, 259] on div "Start Now" at bounding box center [436, 262] width 57 height 16
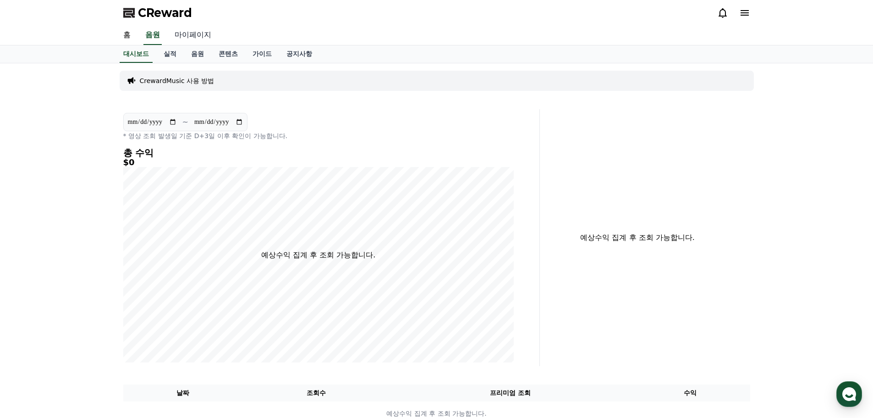
click at [188, 34] on link "마이페이지" at bounding box center [192, 35] width 51 height 19
select select "**********"
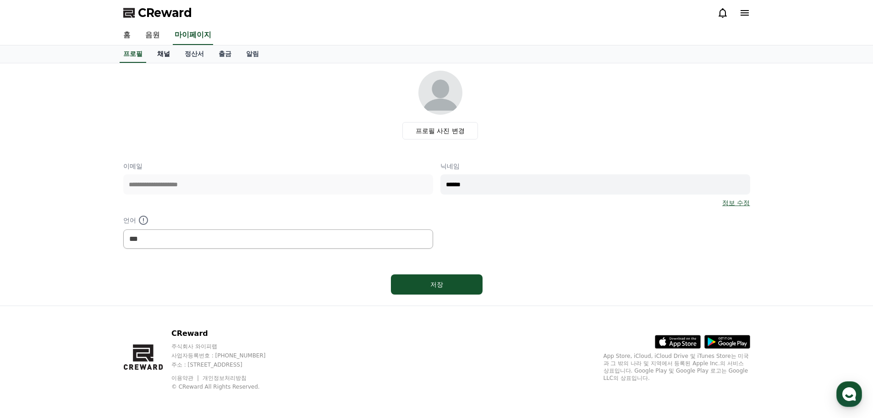
click at [169, 57] on link "채널" at bounding box center [164, 53] width 28 height 17
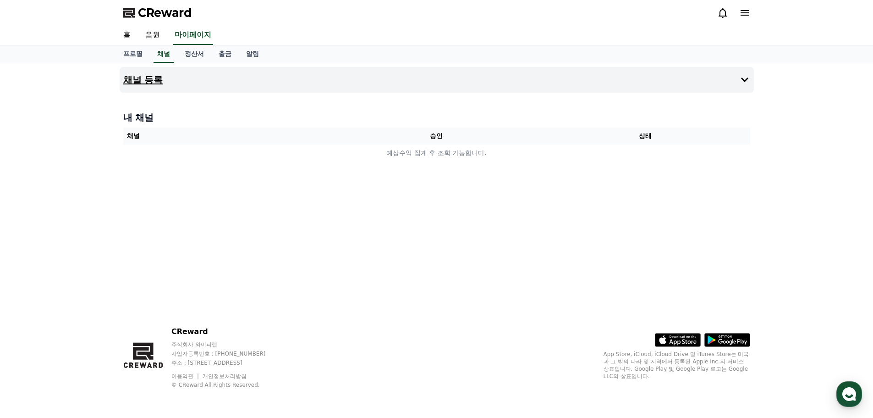
click at [161, 81] on h4 "채널 등록" at bounding box center [143, 80] width 40 height 10
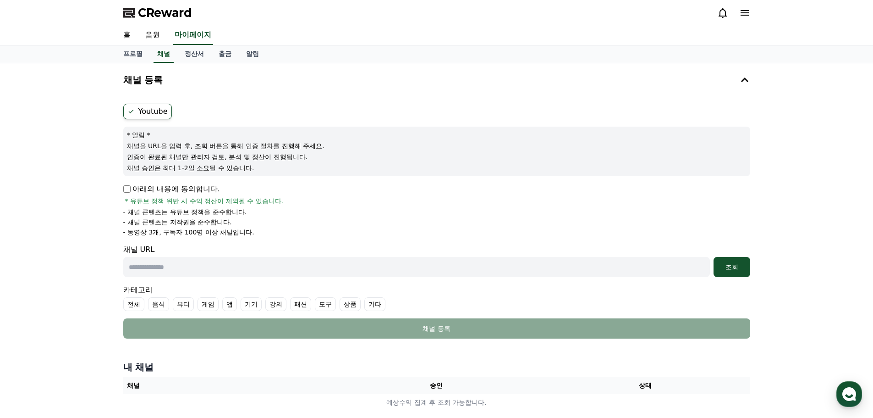
click at [656, 265] on input "text" at bounding box center [416, 267] width 587 height 20
paste input "**********"
type input "**********"
click at [727, 269] on div "조회" at bounding box center [731, 266] width 29 height 9
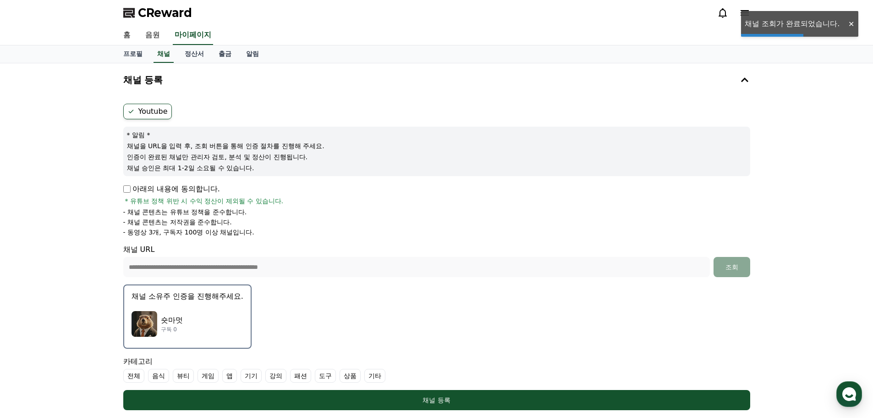
click at [188, 321] on div "숏마멋 구독 0" at bounding box center [188, 323] width 112 height 37
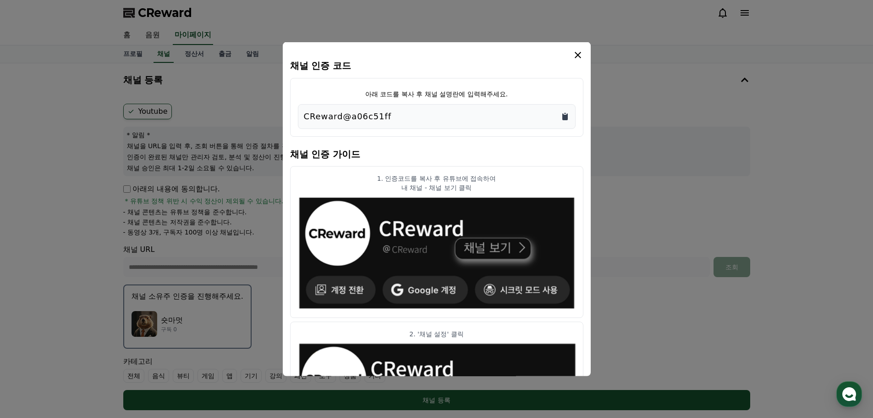
click at [566, 118] on icon "Copy to clipboard" at bounding box center [565, 116] width 6 height 7
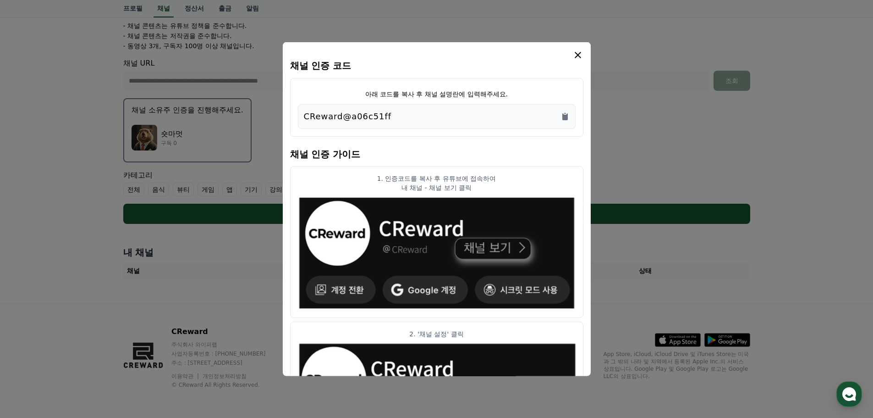
click at [578, 55] on icon "modal" at bounding box center [578, 54] width 6 height 6
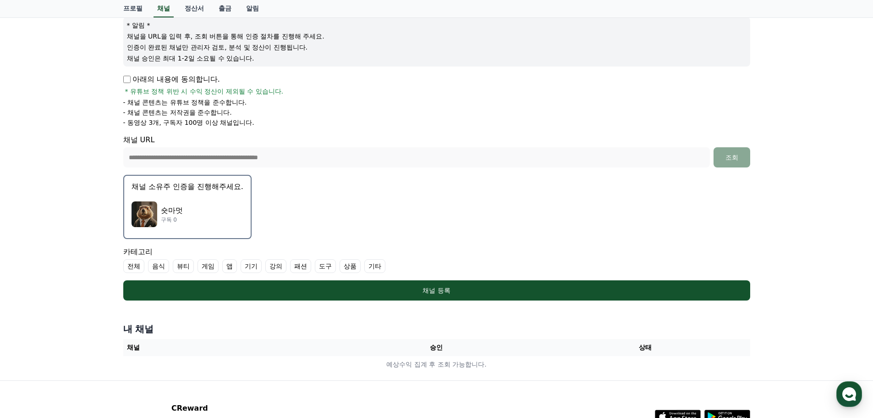
scroll to position [94, 0]
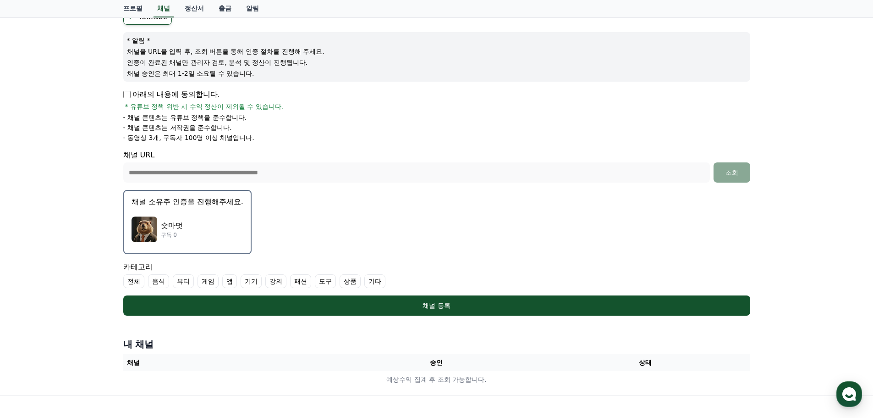
click at [223, 233] on div "숏마멋 구독 0" at bounding box center [188, 229] width 112 height 37
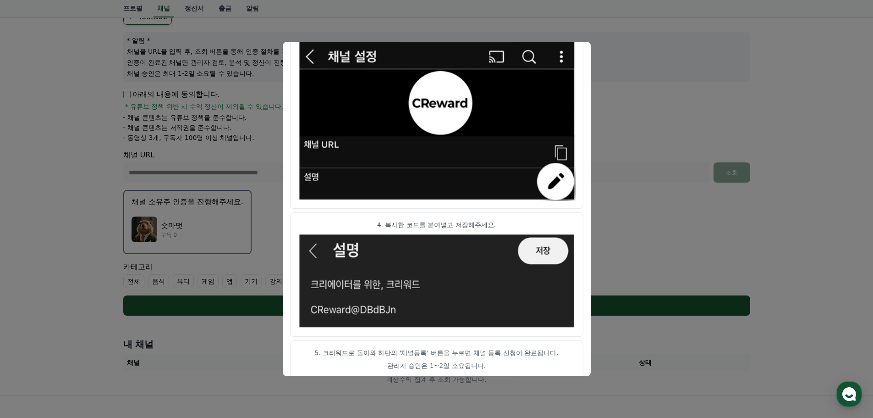
scroll to position [457, 0]
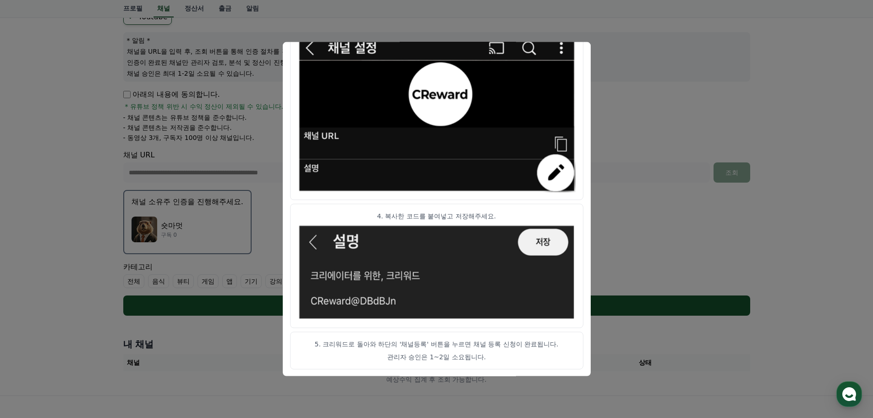
click at [648, 211] on button "close modal" at bounding box center [436, 209] width 873 height 418
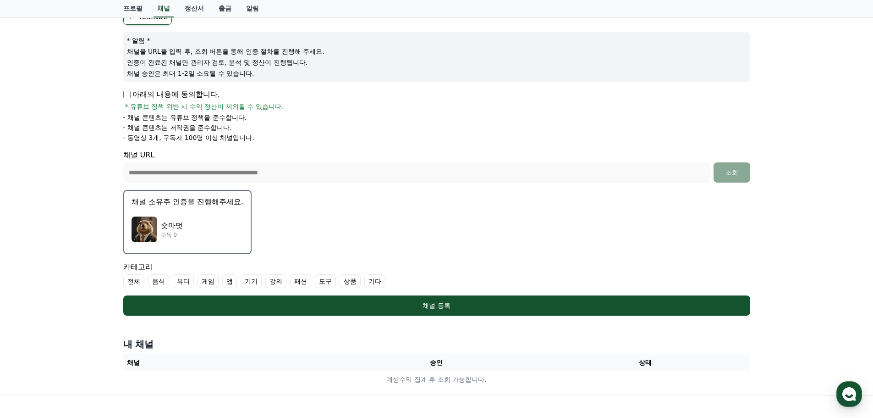
click at [188, 207] on button "채널 소유주 인증을 진행해주세요. 숏마멋 구독 0" at bounding box center [187, 222] width 128 height 64
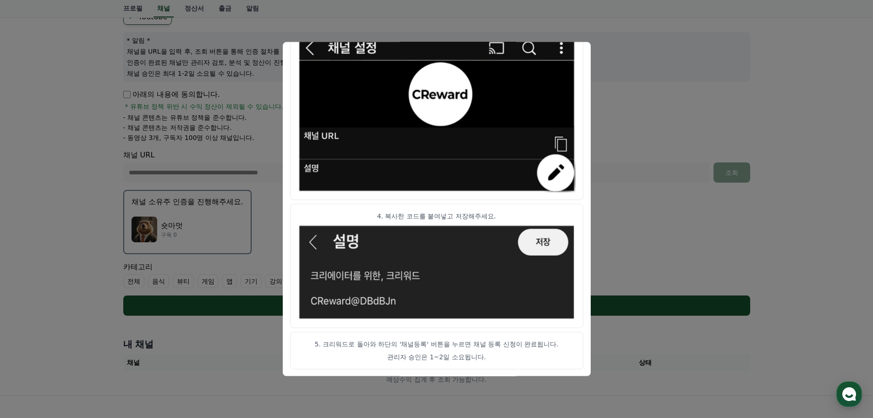
click at [691, 187] on button "close modal" at bounding box center [436, 209] width 873 height 418
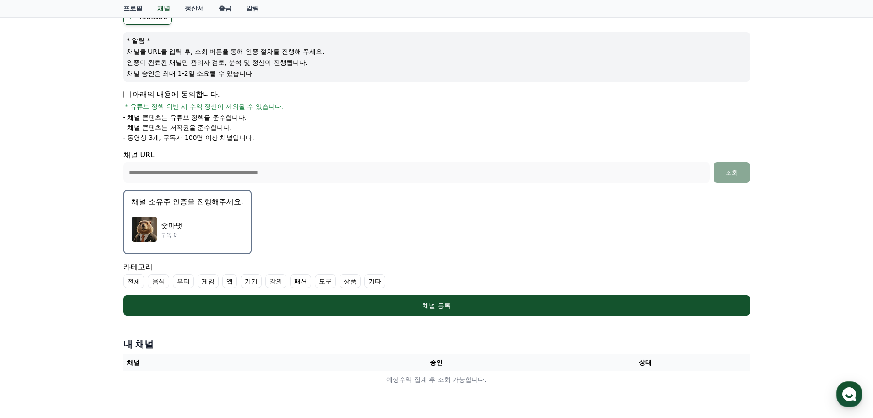
drag, startPoint x: 171, startPoint y: 234, endPoint x: 163, endPoint y: 241, distance: 10.4
click at [163, 241] on div "숏마멋 구독 0" at bounding box center [188, 229] width 112 height 37
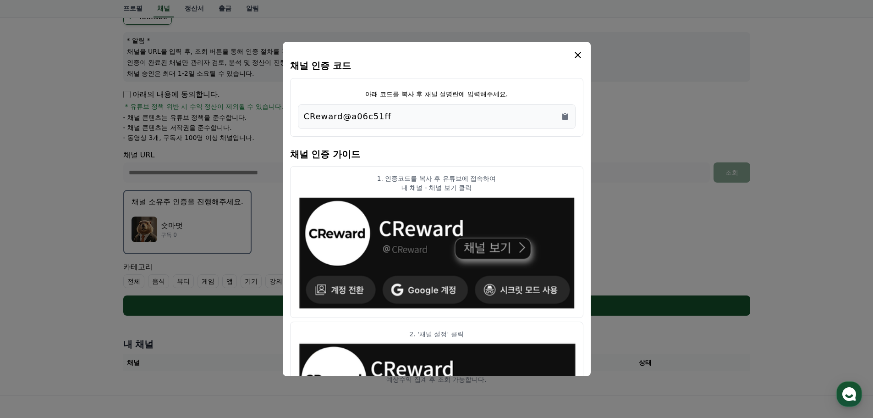
click at [577, 51] on icon "modal" at bounding box center [578, 54] width 11 height 11
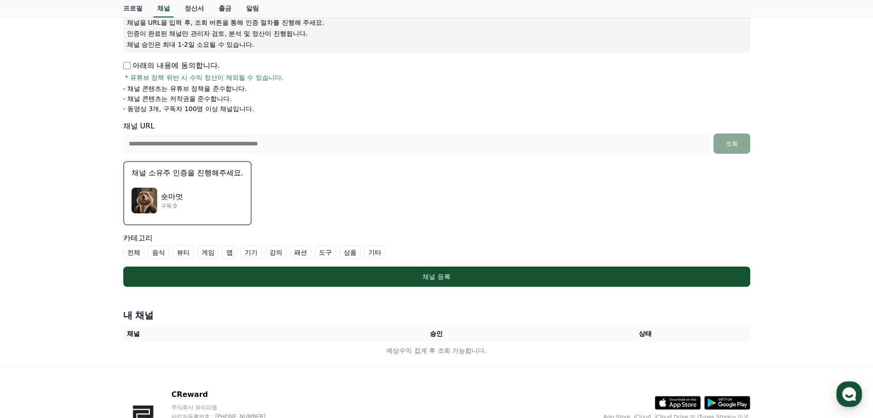
scroll to position [186, 0]
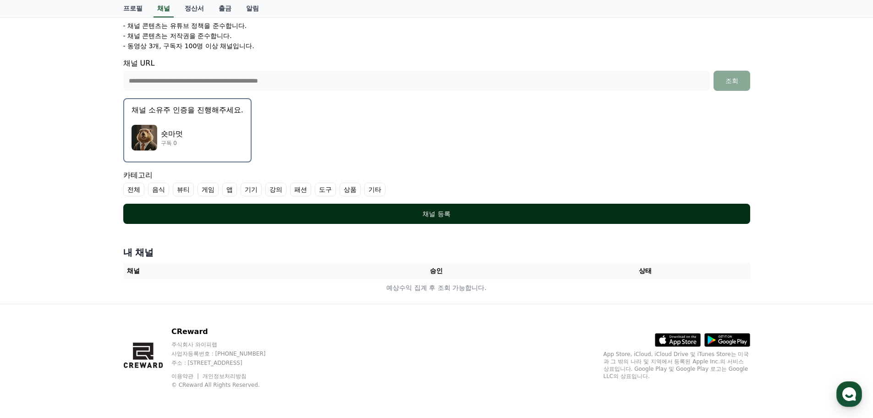
click at [359, 213] on div "채널 등록" at bounding box center [437, 213] width 590 height 9
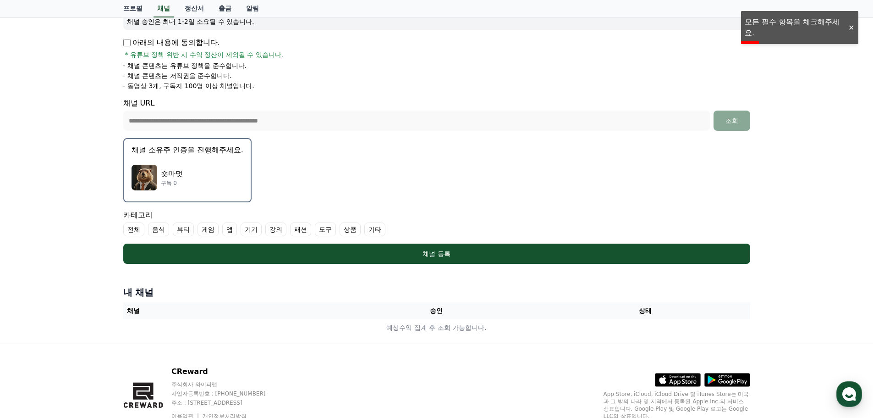
scroll to position [0, 0]
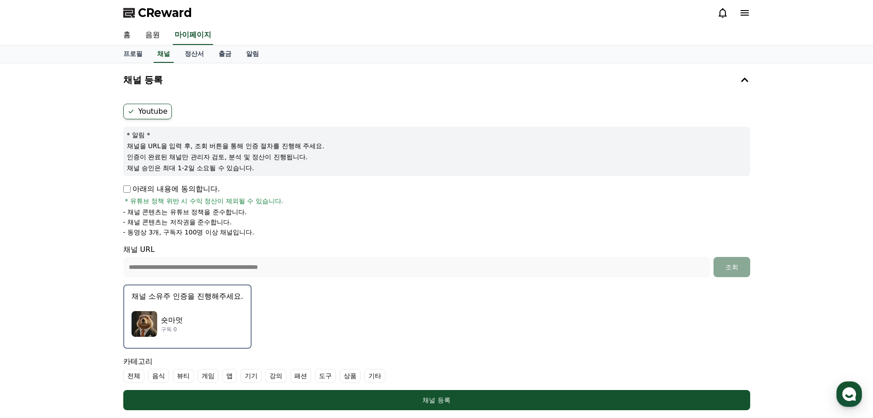
drag, startPoint x: 132, startPoint y: 212, endPoint x: 264, endPoint y: 237, distance: 135.1
click at [264, 237] on form "**********" at bounding box center [436, 257] width 627 height 306
click at [265, 236] on li "- 동영상 3개, 구독자 100명 이상 채널입니다." at bounding box center [436, 231] width 627 height 9
click at [168, 10] on span "CReward" at bounding box center [165, 13] width 54 height 15
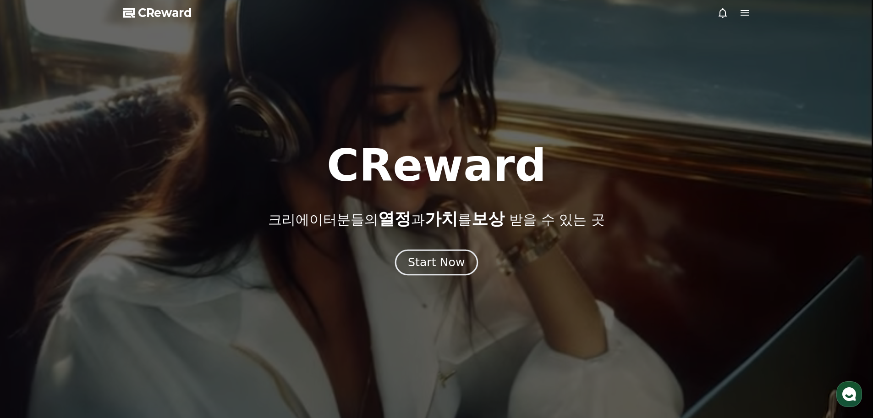
click at [466, 259] on button "Start Now" at bounding box center [436, 262] width 83 height 26
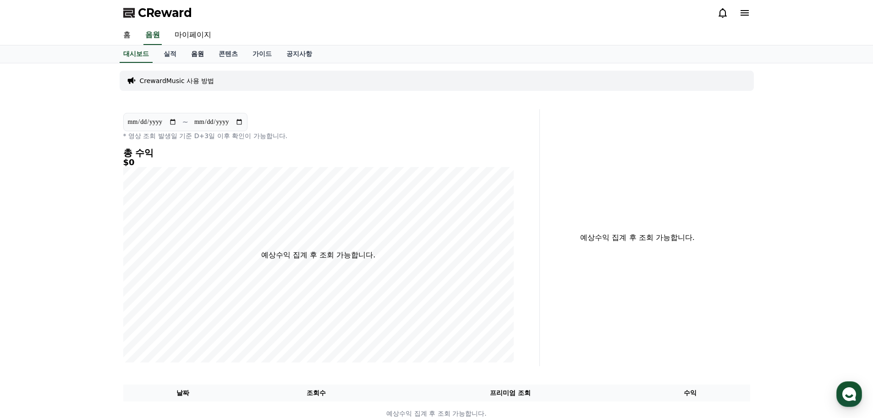
click at [193, 51] on link "음원" at bounding box center [198, 53] width 28 height 17
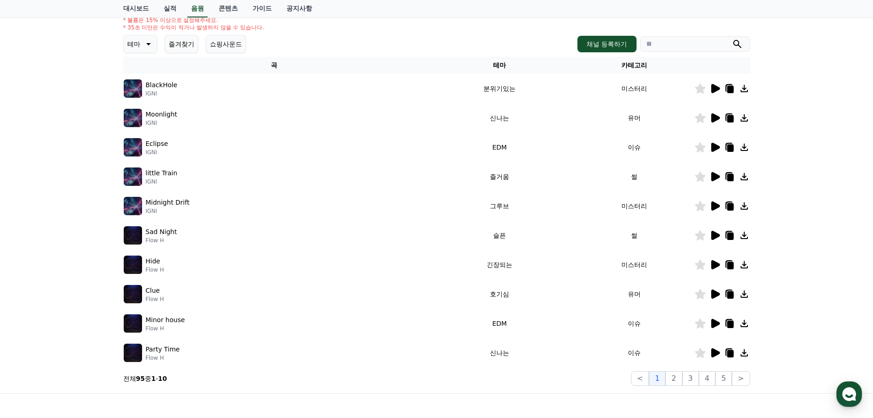
scroll to position [203, 0]
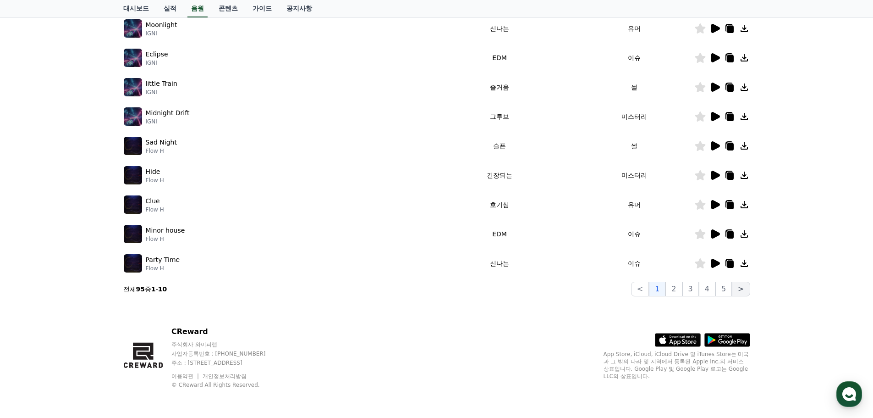
click at [742, 290] on button ">" at bounding box center [741, 288] width 18 height 15
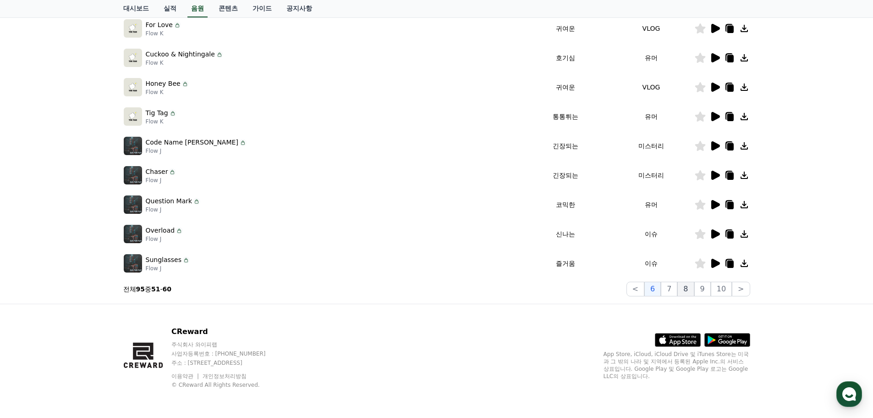
click at [693, 292] on button "8" at bounding box center [685, 288] width 17 height 15
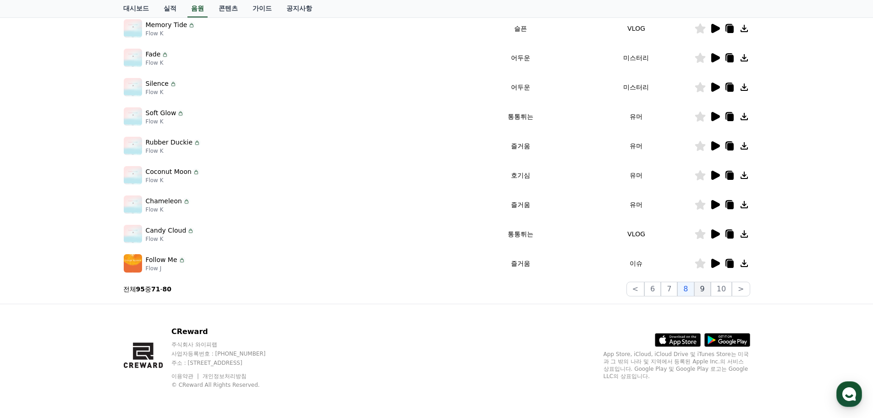
click at [705, 292] on button "9" at bounding box center [702, 288] width 17 height 15
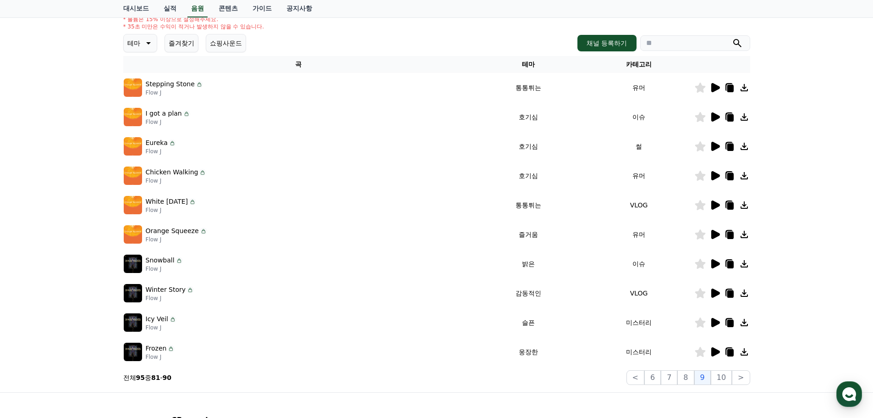
scroll to position [20, 0]
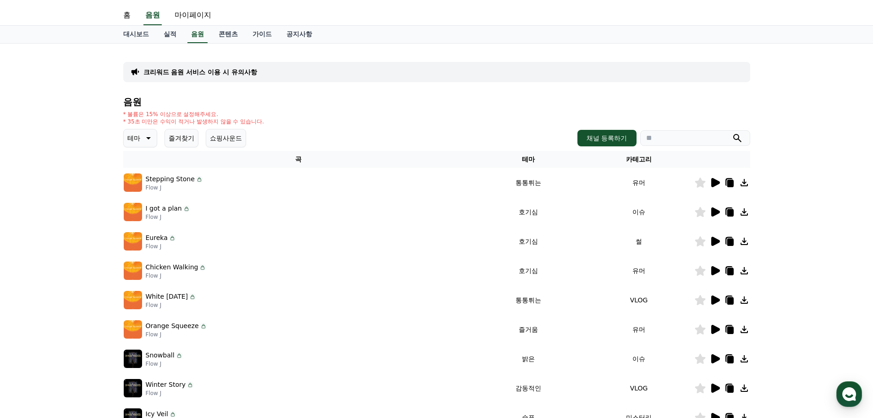
click at [716, 241] on icon at bounding box center [715, 241] width 9 height 9
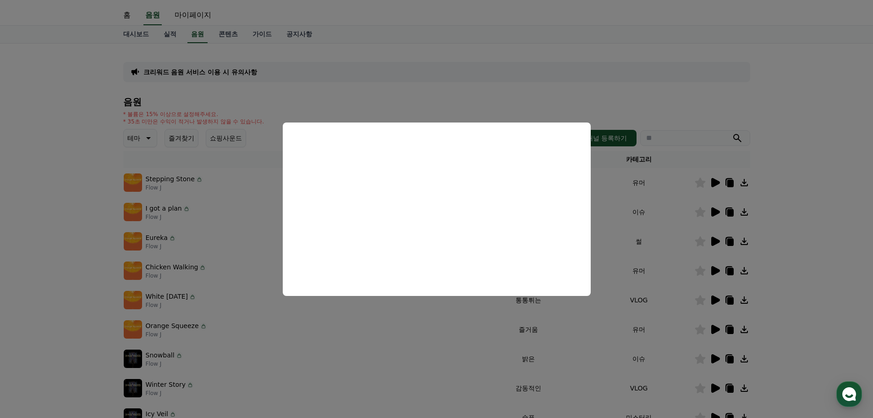
click at [677, 230] on button "close modal" at bounding box center [436, 209] width 873 height 418
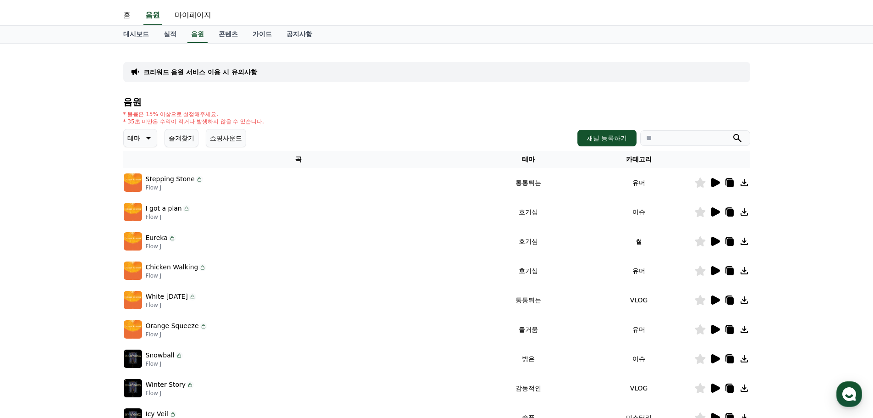
click at [717, 211] on icon at bounding box center [715, 211] width 9 height 9
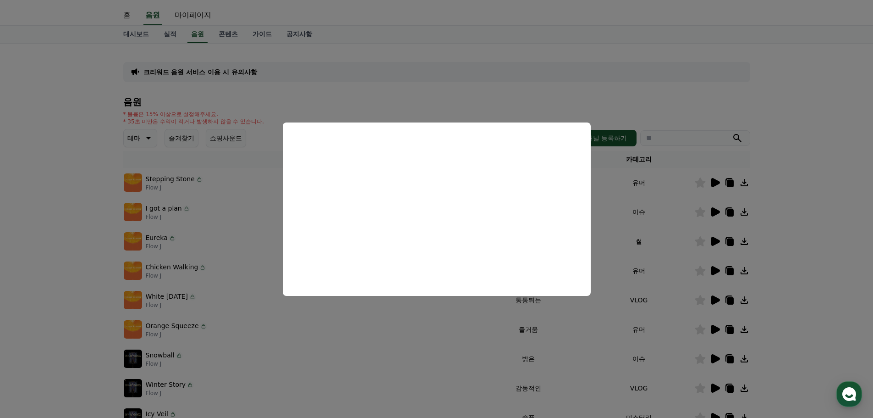
click at [664, 198] on button "close modal" at bounding box center [436, 209] width 873 height 418
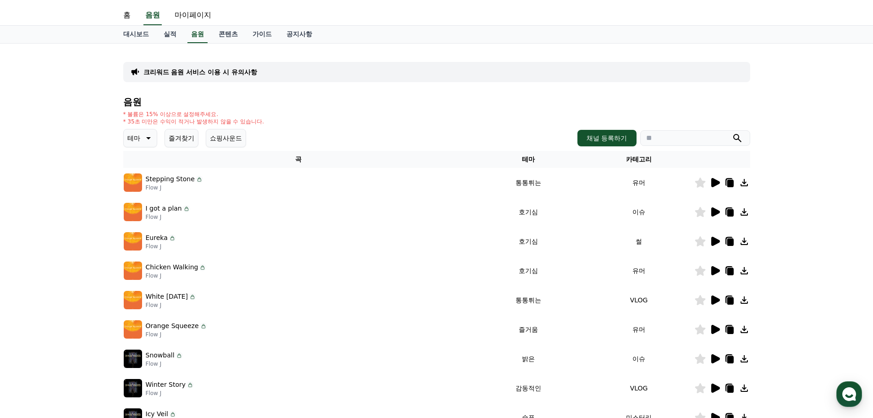
click at [703, 212] on icon at bounding box center [700, 212] width 11 height 10
